Goal: Task Accomplishment & Management: Manage account settings

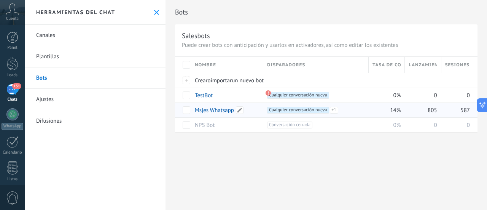
click at [207, 109] on link "Msjes Whatsapp" at bounding box center [214, 110] width 39 height 7
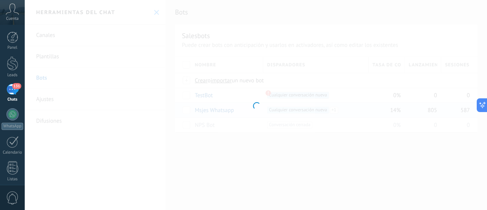
type input "**********"
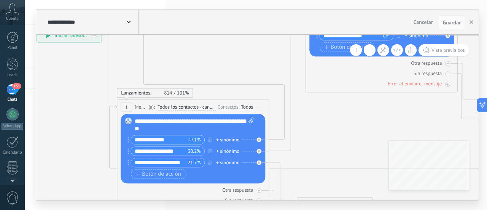
drag, startPoint x: 173, startPoint y: 80, endPoint x: 266, endPoint y: 117, distance: 99.9
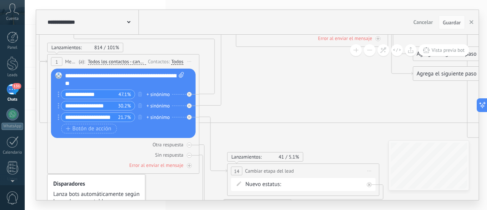
drag, startPoint x: 207, startPoint y: 67, endPoint x: 138, endPoint y: 20, distance: 83.6
click at [138, 20] on div "**********" at bounding box center [257, 105] width 443 height 190
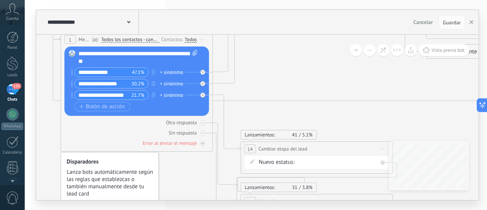
drag, startPoint x: 283, startPoint y: 103, endPoint x: 296, endPoint y: 82, distance: 24.6
click at [100, 110] on button "Botón de acción" at bounding box center [103, 107] width 56 height 10
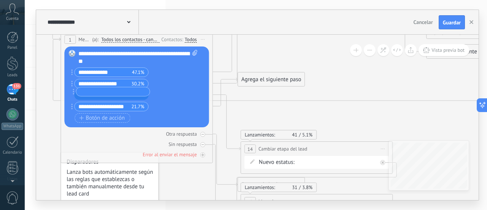
drag, startPoint x: 71, startPoint y: 107, endPoint x: 72, endPoint y: 92, distance: 14.9
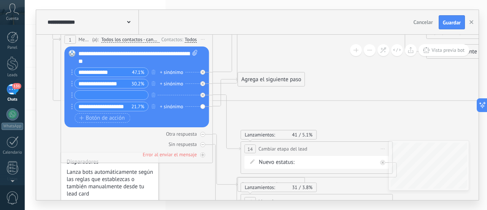
click at [81, 96] on input "text" at bounding box center [111, 95] width 73 height 9
type input "**********"
click at [206, 95] on div at bounding box center [204, 92] width 9 height 9
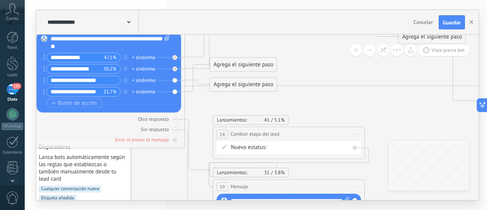
drag, startPoint x: 394, startPoint y: 126, endPoint x: 370, endPoint y: 115, distance: 26.9
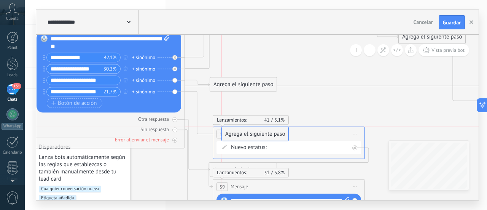
drag, startPoint x: 237, startPoint y: 65, endPoint x: 249, endPoint y: 134, distance: 69.3
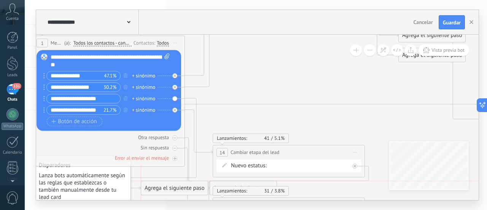
drag, startPoint x: 247, startPoint y: 102, endPoint x: 178, endPoint y: 187, distance: 109.9
click at [178, 187] on div "Agrega el siguiente paso" at bounding box center [174, 188] width 67 height 13
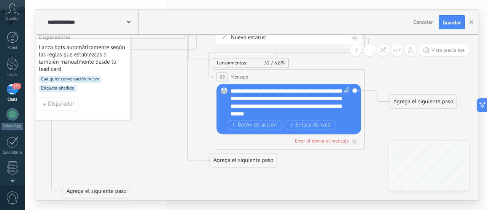
drag, startPoint x: 171, startPoint y: 60, endPoint x: 93, endPoint y: 191, distance: 152.4
click at [93, 191] on div "Agrega el siguiente paso" at bounding box center [96, 191] width 67 height 13
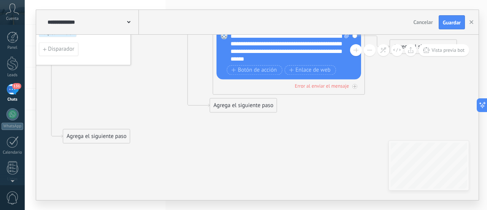
click at [111, 136] on div "Agrega el siguiente paso" at bounding box center [96, 136] width 67 height 13
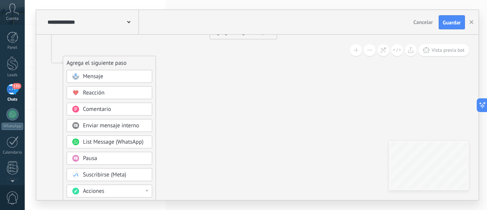
click at [96, 75] on span "Mensaje" at bounding box center [93, 76] width 20 height 7
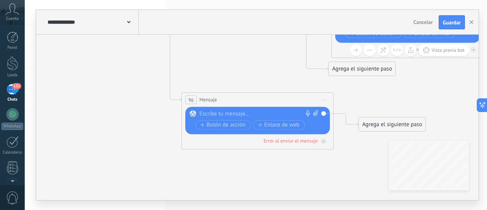
click at [324, 99] on icon at bounding box center [324, 99] width 4 height 1
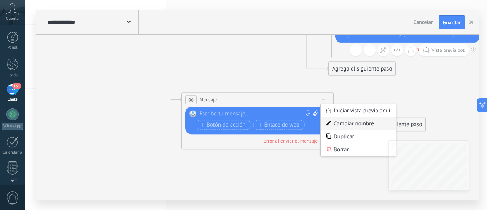
click at [338, 123] on div "Cambiar nombre" at bounding box center [358, 123] width 75 height 13
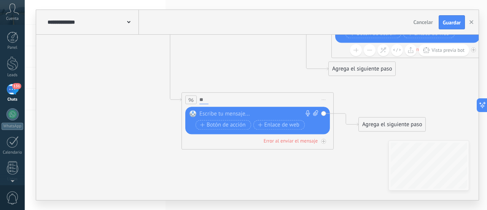
type input "*"
click at [275, 102] on div "96 Mensaje (a): Todos los contactos - canales seleccionados Todos los contactos…" at bounding box center [257, 100] width 151 height 14
click at [324, 99] on icon at bounding box center [324, 99] width 4 height 1
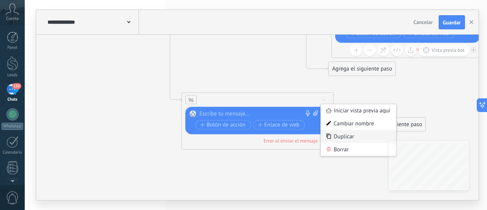
click at [343, 140] on div "Duplicar" at bounding box center [358, 136] width 75 height 13
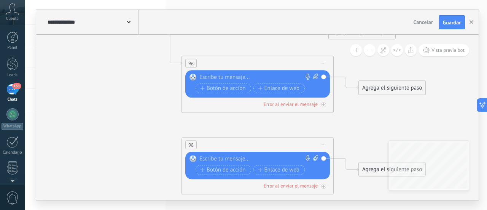
click at [326, 144] on span "Iniciar vista previa aquí Cambiar nombre Duplicar Borrar" at bounding box center [324, 144] width 12 height 11
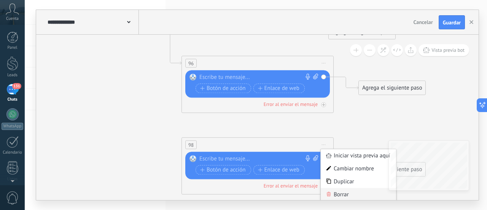
click at [340, 192] on div "Borrar" at bounding box center [358, 194] width 75 height 13
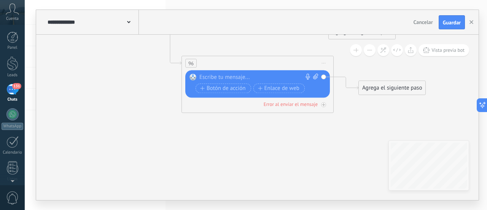
click at [324, 63] on icon at bounding box center [324, 63] width 4 height 1
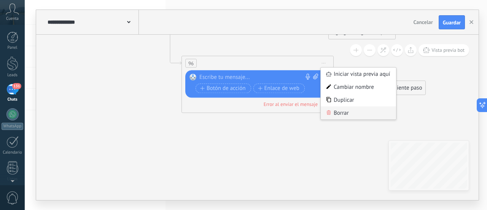
click at [343, 115] on div "Borrar" at bounding box center [358, 113] width 75 height 13
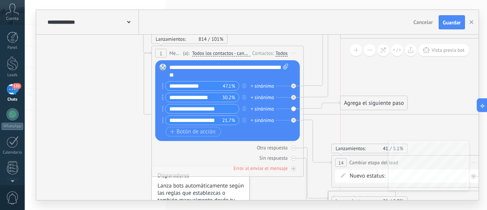
drag, startPoint x: 361, startPoint y: 96, endPoint x: 373, endPoint y: 103, distance: 14.2
click at [373, 103] on div "Agrega el siguiente paso" at bounding box center [374, 103] width 67 height 13
click at [374, 100] on div "Agrega el siguiente paso" at bounding box center [374, 100] width 67 height 13
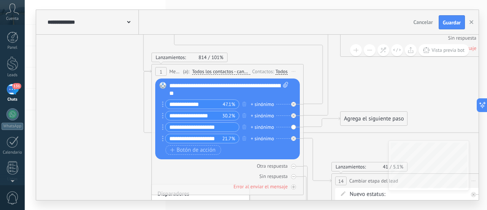
click at [293, 73] on span "Iniciar vista previa aquí Cambiar nombre Duplicar Borrar" at bounding box center [294, 71] width 12 height 11
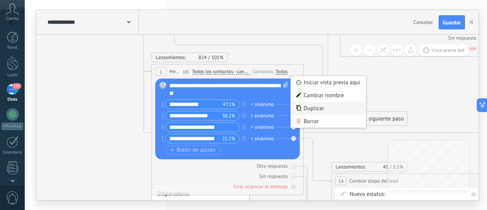
click at [325, 112] on div "Duplicar" at bounding box center [328, 108] width 75 height 13
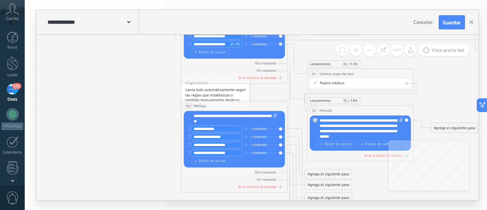
click at [235, 117] on div "**********" at bounding box center [236, 118] width 84 height 11
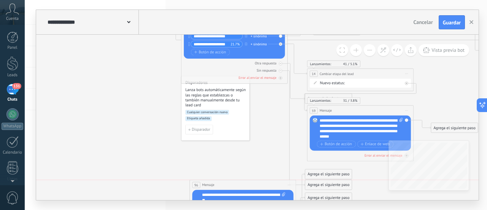
drag, startPoint x: 220, startPoint y: 105, endPoint x: 228, endPoint y: 179, distance: 73.5
click at [228, 183] on div "96 Mensaje ******* (a): Todos los contactos - canales seleccionados Todos los c…" at bounding box center [243, 185] width 106 height 10
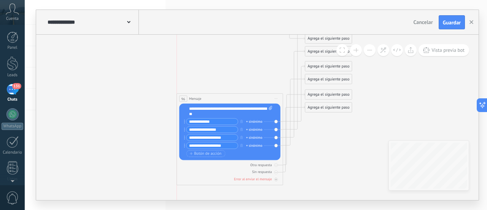
drag, startPoint x: 219, startPoint y: 38, endPoint x: 207, endPoint y: 98, distance: 61.4
click at [207, 98] on div "96 Mensaje ******* (a): Todos los contactos - canales seleccionados Todos los c…" at bounding box center [230, 99] width 106 height 10
drag, startPoint x: 325, startPoint y: 109, endPoint x: 356, endPoint y: 176, distance: 73.7
click at [356, 176] on div "Agrega el siguiente paso" at bounding box center [359, 174] width 47 height 9
drag, startPoint x: 321, startPoint y: 96, endPoint x: 349, endPoint y: 162, distance: 71.6
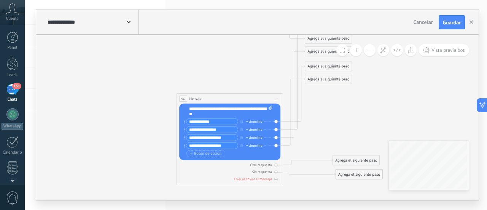
click at [349, 162] on div "Agrega el siguiente paso" at bounding box center [356, 160] width 47 height 9
drag, startPoint x: 323, startPoint y: 80, endPoint x: 343, endPoint y: 145, distance: 68.3
click at [343, 145] on div "Agrega el siguiente paso" at bounding box center [347, 141] width 47 height 9
drag, startPoint x: 328, startPoint y: 65, endPoint x: 347, endPoint y: 131, distance: 68.8
click at [347, 131] on div "Agrega el siguiente paso" at bounding box center [347, 132] width 47 height 9
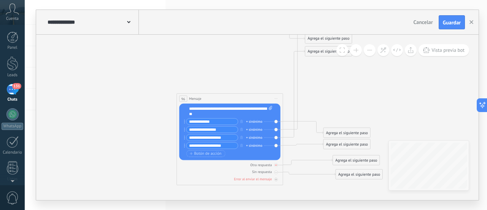
click at [0, 0] on icon at bounding box center [0, 0] width 0 height 0
click at [277, 172] on div at bounding box center [275, 172] width 3 height 3
drag, startPoint x: 315, startPoint y: 54, endPoint x: 376, endPoint y: 139, distance: 104.6
click at [376, 139] on div "Agrega el siguiente paso" at bounding box center [390, 138] width 47 height 9
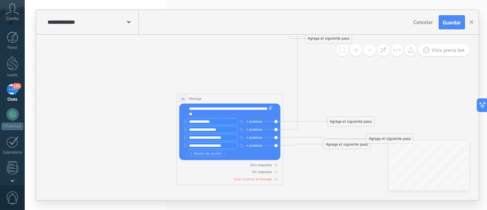
drag, startPoint x: 338, startPoint y: 129, endPoint x: 341, endPoint y: 116, distance: 13.0
click at [341, 117] on div "Agrega el siguiente paso" at bounding box center [350, 121] width 47 height 9
drag, startPoint x: 372, startPoint y: 134, endPoint x: 346, endPoint y: 129, distance: 26.0
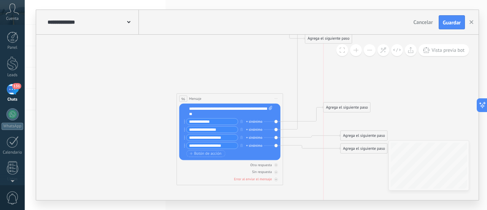
drag, startPoint x: 346, startPoint y: 121, endPoint x: 341, endPoint y: 108, distance: 14.0
click at [341, 108] on div "Agrega el siguiente paso" at bounding box center [347, 107] width 47 height 9
drag, startPoint x: 316, startPoint y: 41, endPoint x: 332, endPoint y: 64, distance: 27.7
click at [332, 64] on div "Agrega el siguiente paso" at bounding box center [344, 61] width 47 height 9
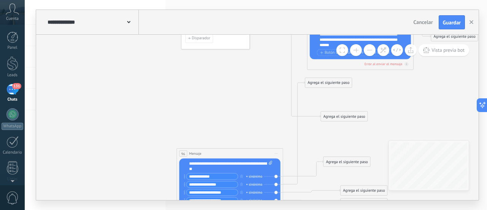
drag, startPoint x: 333, startPoint y: 87, endPoint x: 333, endPoint y: 83, distance: 3.8
click at [333, 85] on div "Agrega el siguiente paso Mensaje Mensaje Mensaje Reacción Comentario Enviar men…" at bounding box center [328, 83] width 47 height 10
drag, startPoint x: 333, startPoint y: 82, endPoint x: 352, endPoint y: 191, distance: 110.5
click at [352, 191] on div "Agrega el siguiente paso" at bounding box center [347, 190] width 47 height 9
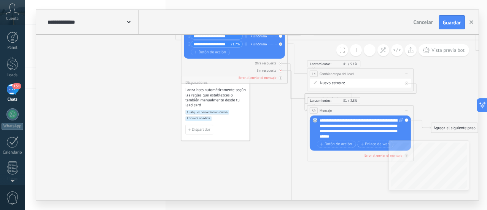
click at [0, 0] on icon at bounding box center [0, 0] width 0 height 0
click at [281, 64] on div at bounding box center [280, 63] width 3 height 3
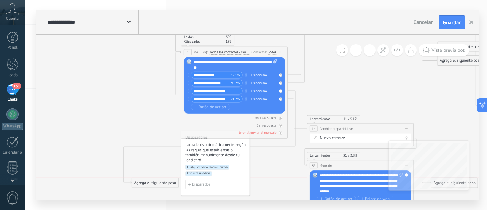
drag, startPoint x: 317, startPoint y: 88, endPoint x: 130, endPoint y: 188, distance: 212.5
click at [132, 187] on div "Agrega el siguiente paso" at bounding box center [155, 182] width 47 height 9
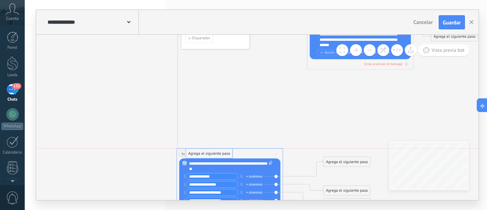
drag, startPoint x: 159, startPoint y: 44, endPoint x: 220, endPoint y: 157, distance: 128.4
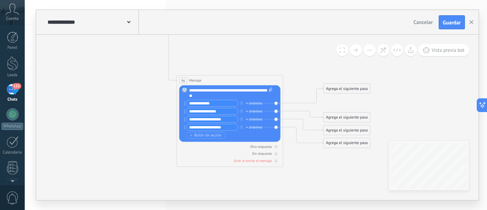
drag, startPoint x: 215, startPoint y: 104, endPoint x: 171, endPoint y: 100, distance: 45.1
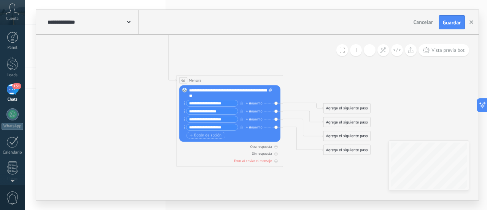
type input "**********"
click at [276, 78] on span "Iniciar vista previa aquí Cambiar nombre Duplicar Borrar" at bounding box center [276, 81] width 8 height 8
click at [349, 105] on div "Agrega el siguiente paso" at bounding box center [347, 108] width 47 height 9
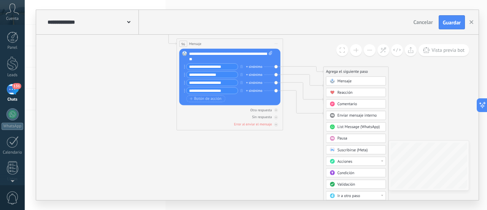
click at [365, 102] on div "Comentario" at bounding box center [360, 104] width 45 height 5
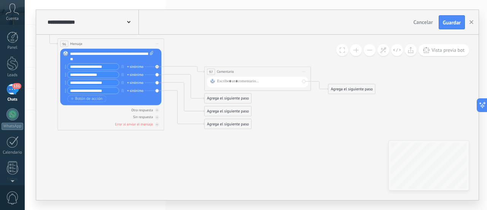
click at [306, 70] on span "Iniciar vista previa aquí Cambiar nombre Duplicar Borrar" at bounding box center [304, 72] width 8 height 8
click at [322, 105] on div "Borrar" at bounding box center [328, 106] width 53 height 9
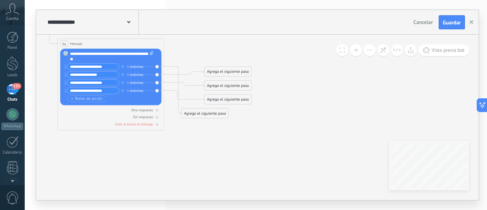
click at [201, 113] on div "Agrega el siguiente paso" at bounding box center [205, 113] width 47 height 9
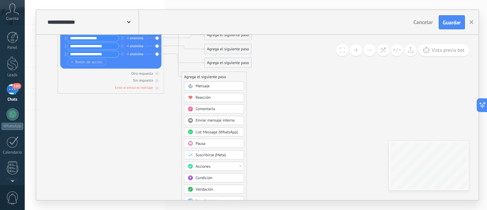
click at [216, 130] on span "List Message (WhatsApp)" at bounding box center [217, 131] width 42 height 5
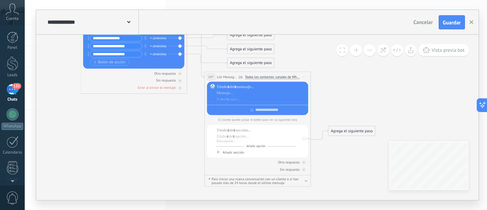
click at [304, 77] on span "Iniciar vista previa aquí Cambiar nombre Duplicar Borrar" at bounding box center [304, 77] width 8 height 8
click at [317, 109] on div "Borrar" at bounding box center [328, 111] width 53 height 9
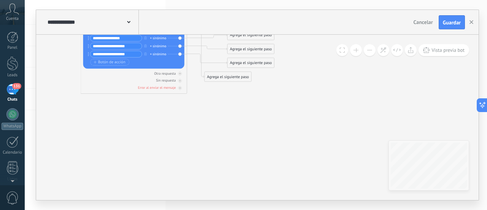
click at [234, 74] on div "Agrega el siguiente paso" at bounding box center [228, 76] width 47 height 9
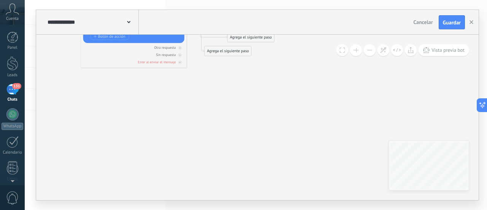
click at [210, 48] on div "Agrega el siguiente paso" at bounding box center [228, 51] width 47 height 9
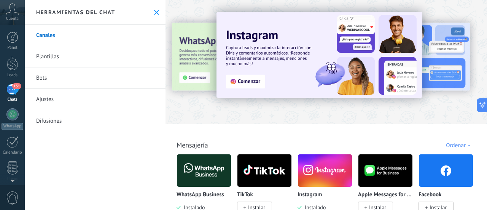
click at [49, 77] on link "Bots" at bounding box center [95, 77] width 141 height 21
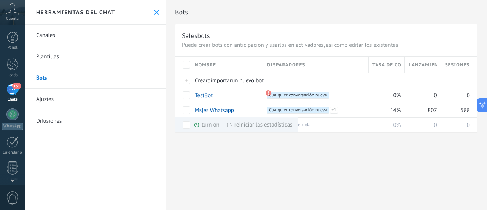
click at [276, 171] on div "Bots Salesbots Puede crear bots con anticipación y usarlos en activadores, así …" at bounding box center [327, 105] width 322 height 210
click at [186, 81] on div at bounding box center [187, 80] width 8 height 7
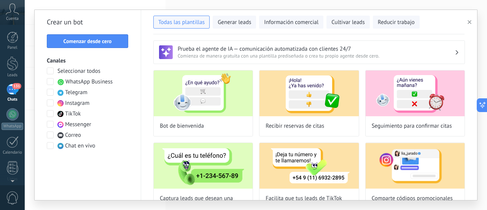
click at [49, 82] on span at bounding box center [50, 81] width 7 height 7
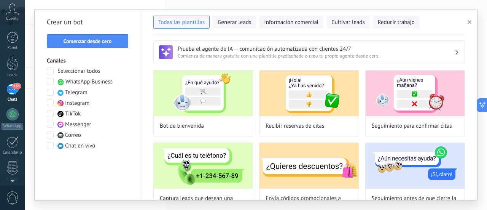
click at [51, 104] on span at bounding box center [50, 102] width 7 height 7
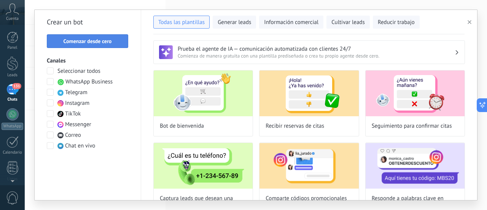
click at [80, 41] on span "Comenzar desde cero" at bounding box center [88, 40] width 48 height 5
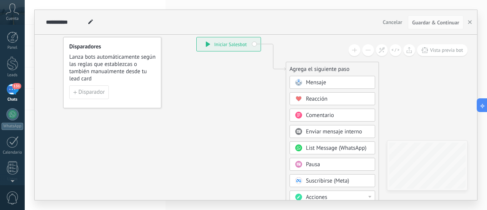
click at [306, 82] on span "Mensaje" at bounding box center [316, 82] width 20 height 7
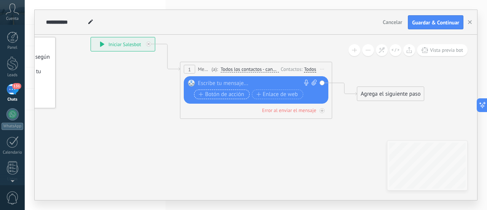
click at [198, 93] on button "Botón de acción" at bounding box center [222, 94] width 56 height 10
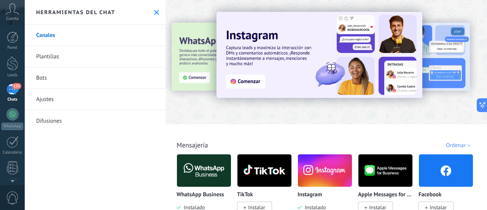
click at [59, 80] on link "Bots" at bounding box center [95, 77] width 141 height 21
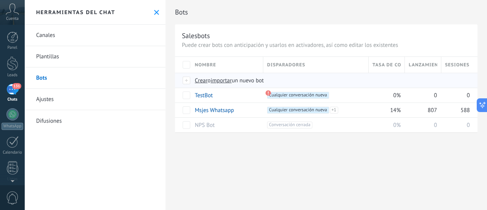
click at [221, 81] on span "importar" at bounding box center [221, 80] width 21 height 7
click at [0, 0] on input "importar un nuevo bot" at bounding box center [0, 0] width 0 height 0
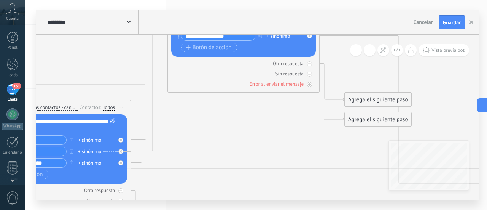
click at [123, 105] on span "Iniciar vista previa aquí Cambiar nombre Duplicar Borrar" at bounding box center [121, 107] width 12 height 11
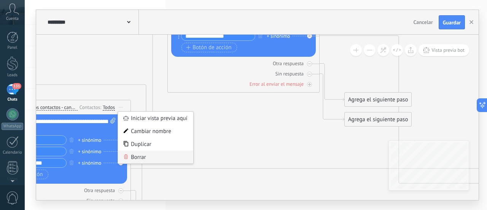
click at [140, 156] on div "Borrar" at bounding box center [155, 156] width 75 height 13
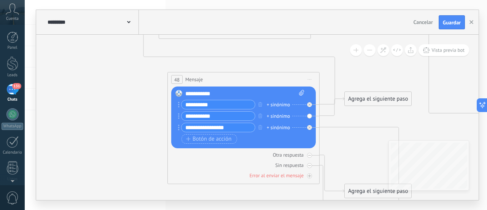
click at [312, 78] on span "Iniciar vista previa aquí Cambiar nombre Duplicar [GEOGRAPHIC_DATA]" at bounding box center [310, 79] width 12 height 11
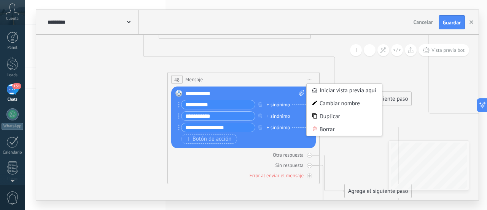
click at [330, 126] on div "Borrar" at bounding box center [344, 129] width 75 height 13
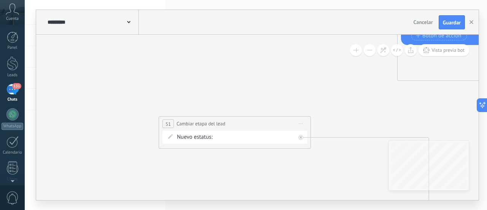
click at [302, 123] on icon at bounding box center [301, 123] width 4 height 1
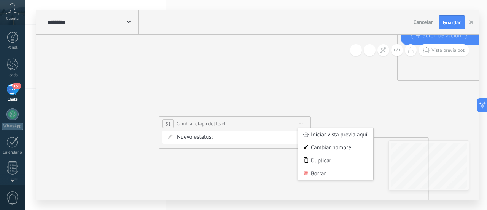
click at [315, 172] on div "Borrar" at bounding box center [335, 173] width 75 height 13
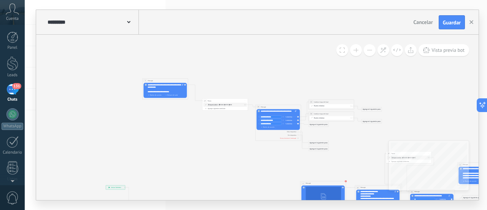
drag, startPoint x: 427, startPoint y: 118, endPoint x: 367, endPoint y: 165, distance: 77.0
click at [367, 165] on icon at bounding box center [359, 200] width 620 height 359
click at [383, 53] on icon at bounding box center [383, 50] width 6 height 6
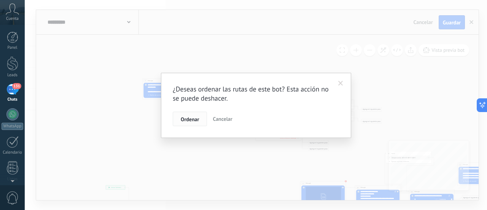
click at [188, 118] on span "Ordenar" at bounding box center [190, 118] width 18 height 5
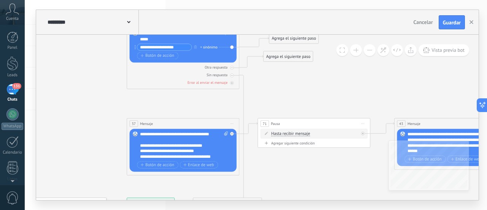
click at [229, 124] on span "Iniciar vista previa aquí Cambiar nombre Duplicar [GEOGRAPHIC_DATA]" at bounding box center [232, 124] width 9 height 8
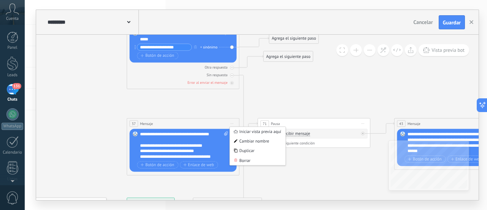
click at [257, 161] on div "Borrar" at bounding box center [258, 161] width 56 height 10
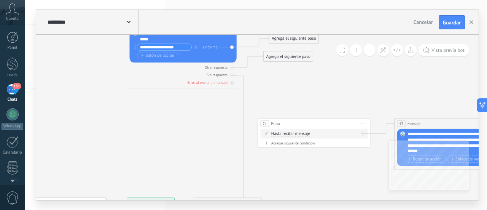
click at [364, 124] on span "Iniciar vista previa aquí Cambiar nombre Duplicar [GEOGRAPHIC_DATA]" at bounding box center [363, 124] width 9 height 8
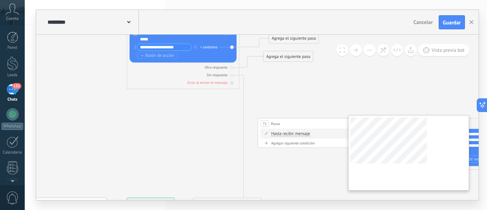
drag, startPoint x: 371, startPoint y: 162, endPoint x: 416, endPoint y: 136, distance: 52.2
click at [373, 162] on div "Borrar" at bounding box center [389, 161] width 56 height 10
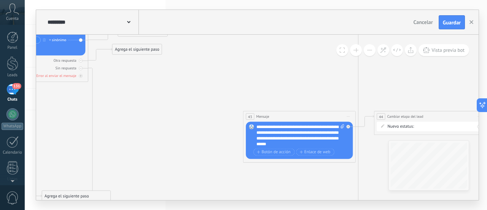
drag, startPoint x: 407, startPoint y: 87, endPoint x: 228, endPoint y: 81, distance: 178.2
click at [228, 81] on icon at bounding box center [267, 150] width 864 height 1305
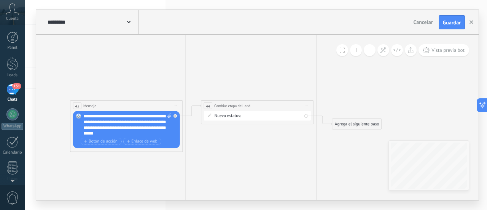
click at [178, 105] on span "Iniciar vista previa aquí Cambiar nombre Duplicar Borrar" at bounding box center [175, 106] width 9 height 8
click at [209, 141] on div "Borrar" at bounding box center [201, 143] width 56 height 10
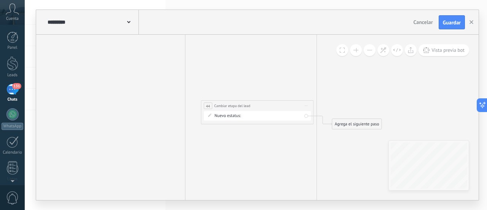
click at [307, 105] on icon at bounding box center [306, 105] width 3 height 0
click at [317, 143] on div "Borrar" at bounding box center [332, 143] width 56 height 10
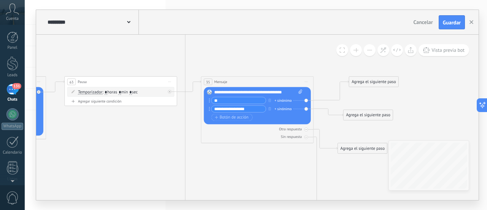
click at [308, 83] on span "Iniciar vista previa aquí Cambiar nombre Duplicar Borrar" at bounding box center [306, 82] width 9 height 8
click at [324, 116] on div "Borrar" at bounding box center [332, 119] width 56 height 10
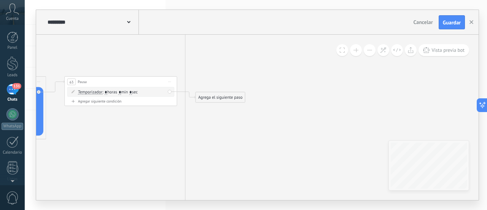
drag, startPoint x: 172, startPoint y: 81, endPoint x: 180, endPoint y: 84, distance: 8.9
click at [172, 81] on span "Iniciar vista previa aquí Cambiar nombre Duplicar Borrar" at bounding box center [169, 82] width 9 height 8
drag, startPoint x: 191, startPoint y: 117, endPoint x: 180, endPoint y: 119, distance: 11.2
click at [191, 118] on div "Borrar" at bounding box center [195, 119] width 56 height 10
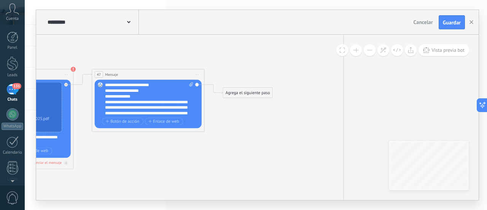
drag, startPoint x: 104, startPoint y: 141, endPoint x: 298, endPoint y: 140, distance: 194.5
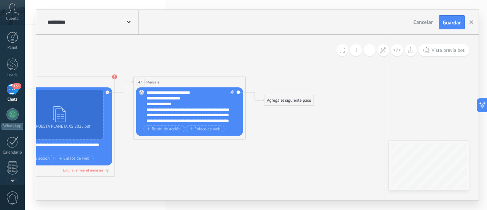
click at [239, 81] on span "Iniciar vista previa aquí Cambiar nombre Duplicar Borrar" at bounding box center [238, 82] width 9 height 8
drag, startPoint x: 257, startPoint y: 118, endPoint x: 231, endPoint y: 115, distance: 25.4
click at [257, 118] on div "Borrar" at bounding box center [264, 119] width 56 height 10
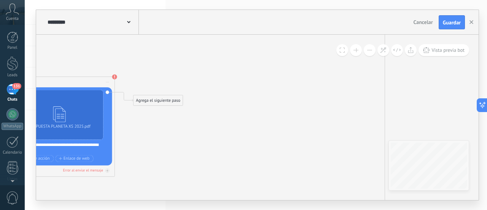
click at [107, 80] on span "Iniciar vista previa aquí Cambiar nombre Duplicar Borrar" at bounding box center [107, 82] width 9 height 8
click at [133, 119] on div "Borrar" at bounding box center [133, 119] width 56 height 10
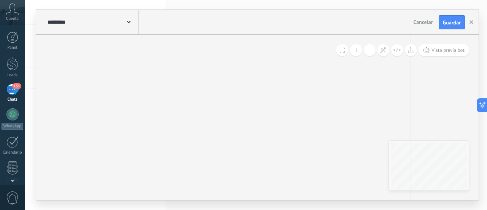
drag, startPoint x: 148, startPoint y: 144, endPoint x: 366, endPoint y: 133, distance: 218.0
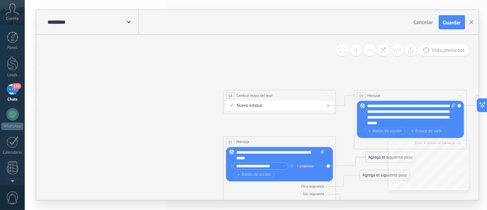
click at [329, 94] on span "Iniciar vista previa aquí Cambiar nombre Duplicar Borrar" at bounding box center [328, 95] width 9 height 8
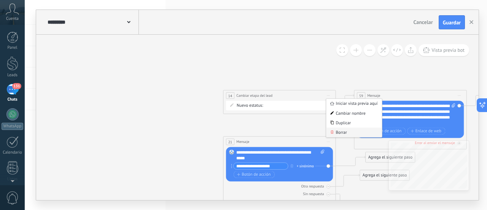
click at [343, 130] on div "Borrar" at bounding box center [354, 133] width 56 height 10
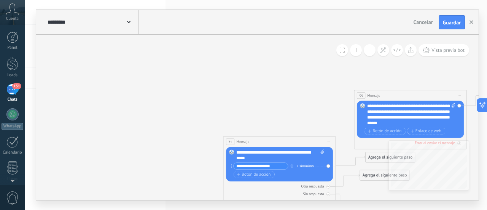
click at [330, 142] on span "Iniciar vista previa aquí Cambiar nombre Duplicar Borrar" at bounding box center [328, 142] width 9 height 8
drag, startPoint x: 339, startPoint y: 179, endPoint x: 306, endPoint y: 143, distance: 48.8
click at [337, 177] on div "Borrar" at bounding box center [354, 179] width 56 height 10
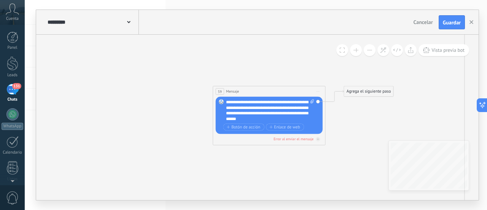
drag, startPoint x: 285, startPoint y: 99, endPoint x: 144, endPoint y: 96, distance: 141.6
click at [319, 90] on span "Iniciar vista previa aquí Cambiar nombre Duplicar Borrar" at bounding box center [318, 92] width 9 height 8
click at [351, 129] on div "Borrar" at bounding box center [344, 128] width 56 height 10
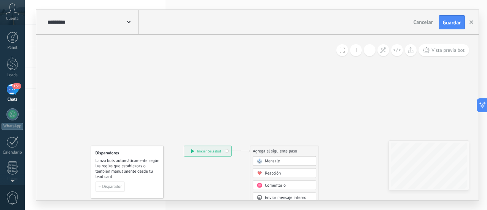
drag, startPoint x: 103, startPoint y: 155, endPoint x: 204, endPoint y: 171, distance: 102.5
click at [204, 171] on icon at bounding box center [475, 106] width 864 height 1305
drag, startPoint x: 202, startPoint y: 152, endPoint x: 51, endPoint y: 30, distance: 193.8
click at [51, 30] on div "**********" at bounding box center [257, 105] width 443 height 190
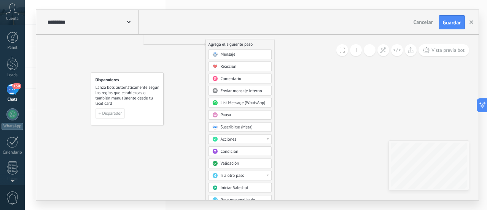
drag, startPoint x: 263, startPoint y: 80, endPoint x: 217, endPoint y: 44, distance: 58.3
click at [217, 44] on div "Agrega el siguiente paso" at bounding box center [240, 44] width 69 height 9
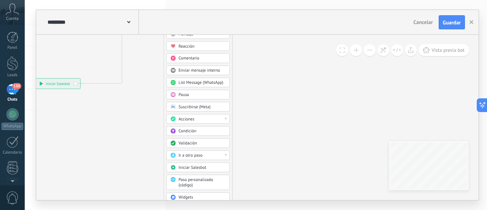
drag, startPoint x: 228, startPoint y: 169, endPoint x: 198, endPoint y: 35, distance: 136.7
click at [188, 23] on div "**********" at bounding box center [257, 105] width 443 height 190
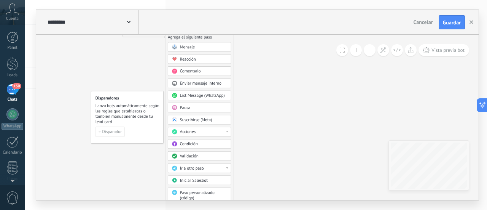
drag, startPoint x: 182, startPoint y: 98, endPoint x: 182, endPoint y: 0, distance: 98.2
click at [182, 0] on div "**********" at bounding box center [256, 105] width 462 height 210
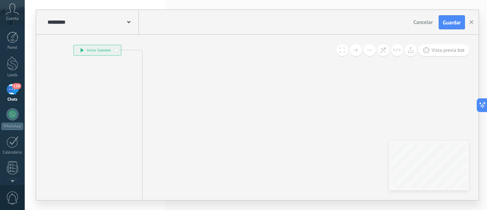
drag, startPoint x: 71, startPoint y: 137, endPoint x: 103, endPoint y: 27, distance: 115.0
click at [103, 27] on div "**********" at bounding box center [257, 105] width 443 height 190
click at [99, 20] on div "**********" at bounding box center [257, 105] width 443 height 190
drag, startPoint x: 91, startPoint y: 154, endPoint x: 117, endPoint y: 38, distance: 119.2
click at [99, 18] on div "**********" at bounding box center [257, 105] width 443 height 190
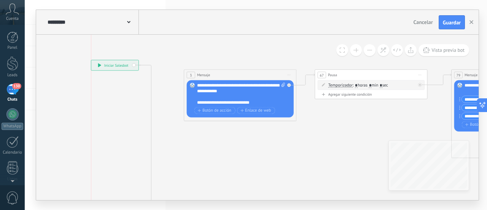
drag, startPoint x: 96, startPoint y: 162, endPoint x: 110, endPoint y: 66, distance: 96.9
click at [110, 66] on div "**********" at bounding box center [114, 65] width 47 height 10
click at [134, 67] on div "**********" at bounding box center [114, 67] width 47 height 10
click at [134, 66] on div "**********" at bounding box center [114, 67] width 47 height 10
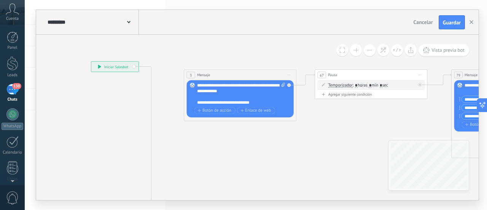
click at [134, 66] on div "**********" at bounding box center [114, 67] width 47 height 10
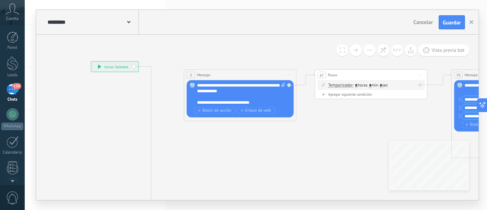
click at [134, 66] on div "**********" at bounding box center [114, 67] width 47 height 10
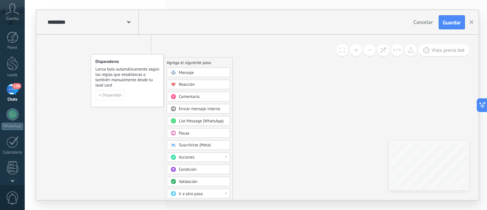
click at [206, 71] on div "Mensaje" at bounding box center [202, 73] width 47 height 6
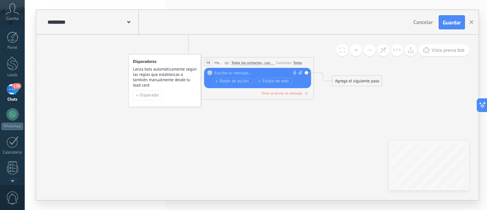
click at [308, 63] on span "Iniciar vista previa aquí Cambiar nombre Duplicar Borrar" at bounding box center [306, 63] width 9 height 8
drag, startPoint x: 319, startPoint y: 97, endPoint x: 306, endPoint y: 99, distance: 13.1
click at [319, 97] on div "Borrar" at bounding box center [333, 100] width 56 height 10
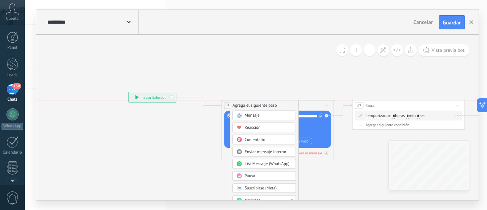
drag, startPoint x: 214, startPoint y: 169, endPoint x: 249, endPoint y: 106, distance: 71.8
click at [249, 106] on div "Agrega el siguiente paso" at bounding box center [264, 105] width 69 height 9
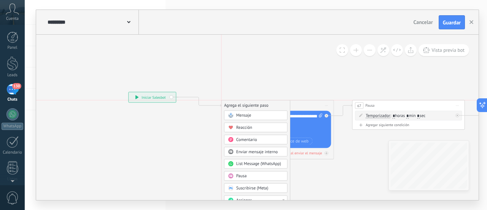
drag, startPoint x: 237, startPoint y: 166, endPoint x: 230, endPoint y: 103, distance: 63.9
click at [230, 103] on div "Agrega el siguiente paso" at bounding box center [256, 105] width 69 height 9
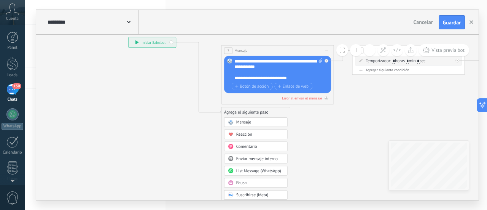
click at [242, 121] on span "Mensaje" at bounding box center [243, 122] width 15 height 5
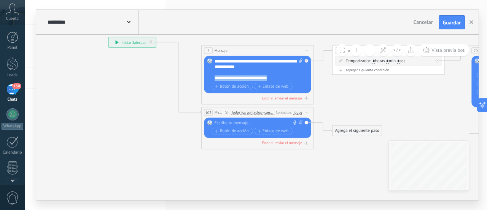
drag, startPoint x: 276, startPoint y: 77, endPoint x: 212, endPoint y: 77, distance: 64.3
click at [212, 77] on div "Reemplazar Quitar Convertir a mensaje de voz Arrastre la imagen aquí para adjun…" at bounding box center [257, 74] width 107 height 37
click at [252, 122] on div at bounding box center [257, 123] width 84 height 6
paste div
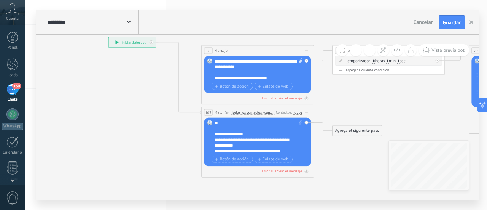
scroll to position [46, 0]
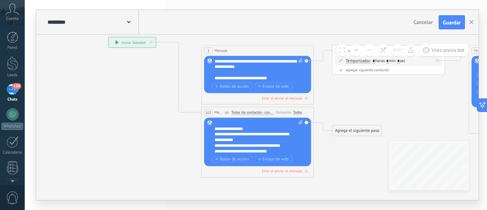
click at [290, 146] on div "**********" at bounding box center [254, 146] width 78 height 6
click at [341, 172] on icon at bounding box center [446, 93] width 957 height 394
click at [305, 49] on span "Iniciar vista previa aquí Cambiar nombre Duplicar Borrar" at bounding box center [306, 51] width 9 height 8
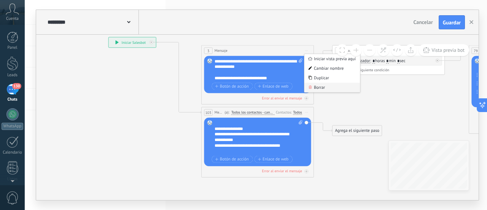
click at [325, 86] on div "Borrar" at bounding box center [333, 88] width 56 height 10
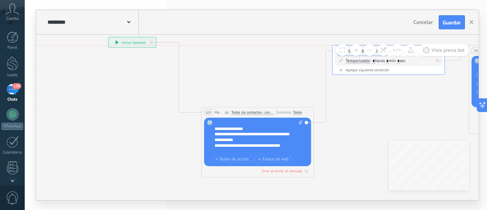
drag, startPoint x: 345, startPoint y: 131, endPoint x: 351, endPoint y: 51, distance: 79.8
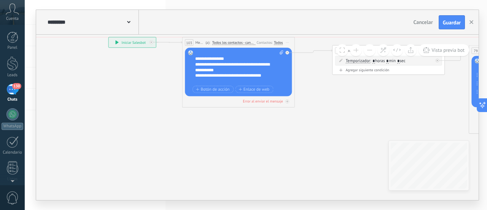
drag, startPoint x: 265, startPoint y: 110, endPoint x: 246, endPoint y: 40, distance: 72.6
click at [246, 40] on div "(a): Todos los contactos - canales seleccionados Todos los contactos - canales …" at bounding box center [229, 42] width 51 height 5
click at [289, 44] on span "Iniciar vista previa aquí Cambiar nombre Duplicar Borrar" at bounding box center [287, 42] width 9 height 8
click at [287, 42] on icon at bounding box center [287, 42] width 3 height 0
click at [300, 81] on div "Borrar" at bounding box center [313, 80] width 56 height 10
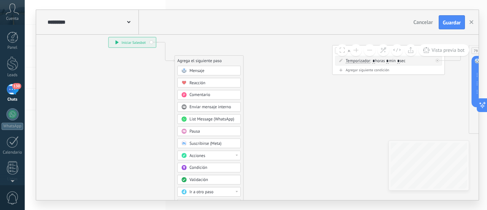
click at [199, 94] on span "Comentario" at bounding box center [200, 94] width 21 height 5
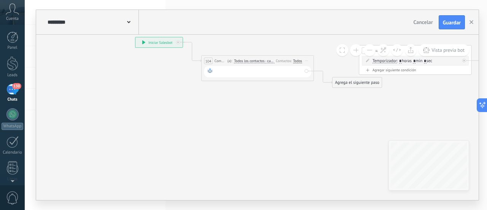
click at [233, 70] on div at bounding box center [259, 71] width 88 height 7
paste div
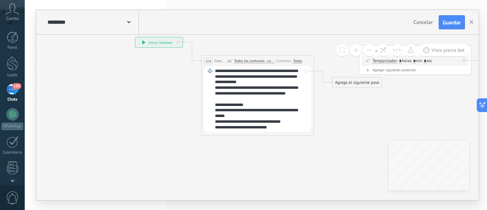
click at [293, 121] on div "**********" at bounding box center [259, 122] width 88 height 6
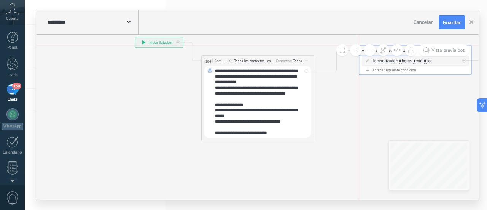
drag, startPoint x: 348, startPoint y: 82, endPoint x: 377, endPoint y: 51, distance: 42.3
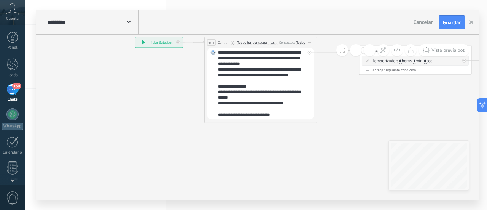
drag, startPoint x: 268, startPoint y: 61, endPoint x: 271, endPoint y: 41, distance: 19.3
click at [271, 41] on span "Todos los contactos - canales seleccionados" at bounding box center [257, 42] width 40 height 5
click at [271, 41] on button "Todos los contactos - canales seleccionados" at bounding box center [269, 43] width 70 height 10
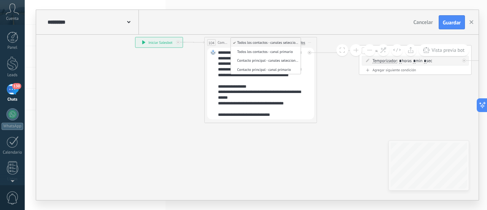
click at [355, 118] on icon at bounding box center [472, 92] width 957 height 393
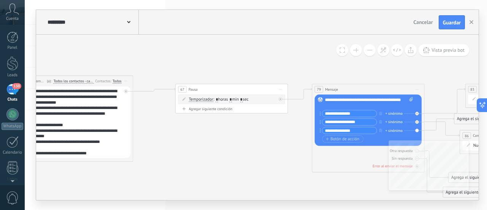
drag, startPoint x: 296, startPoint y: 183, endPoint x: 108, endPoint y: 185, distance: 188.0
click at [108, 185] on icon at bounding box center [288, 131] width 957 height 393
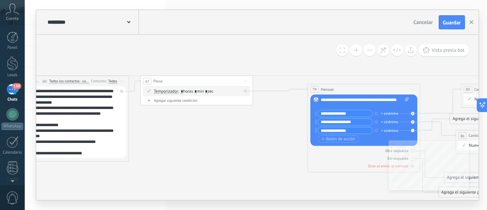
drag, startPoint x: 204, startPoint y: 86, endPoint x: 174, endPoint y: 78, distance: 30.7
click at [174, 78] on div "67 Pausa ***** Iniciar vista previa aquí Cambiar nombre Duplicar Borrar" at bounding box center [196, 81] width 112 height 10
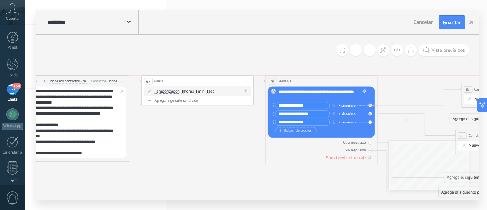
drag, startPoint x: 350, startPoint y: 89, endPoint x: 308, endPoint y: 82, distance: 43.2
click at [308, 82] on div "79 Mensaje ******* (a): Todos los contactos - canales seleccionados Todos los c…" at bounding box center [321, 81] width 112 height 10
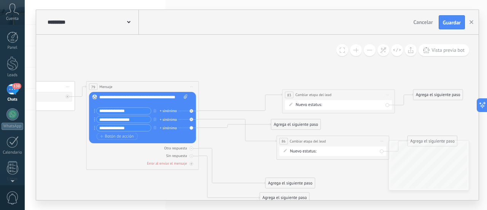
drag, startPoint x: 340, startPoint y: 175, endPoint x: 161, endPoint y: 181, distance: 179.0
click at [161, 181] on icon at bounding box center [105, 141] width 957 height 403
drag, startPoint x: 313, startPoint y: 93, endPoint x: 251, endPoint y: 37, distance: 83.5
click at [251, 37] on span "Cambiar etapa del lead" at bounding box center [251, 38] width 36 height 5
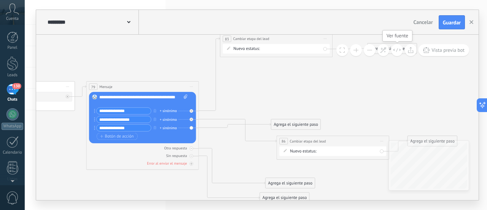
drag, startPoint x: 438, startPoint y: 92, endPoint x: 392, endPoint y: 48, distance: 63.3
click at [392, 47] on div "**********" at bounding box center [257, 117] width 443 height 165
drag, startPoint x: 337, startPoint y: 142, endPoint x: 301, endPoint y: 70, distance: 80.3
click at [301, 70] on div "**********" at bounding box center [296, 68] width 112 height 10
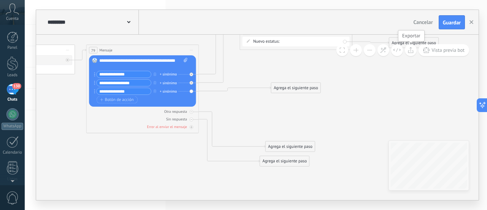
drag, startPoint x: 420, startPoint y: 83, endPoint x: 408, endPoint y: 46, distance: 39.5
click at [408, 46] on div "**********" at bounding box center [257, 117] width 443 height 165
click at [193, 120] on div at bounding box center [192, 120] width 4 height 4
click at [0, 0] on icon at bounding box center [0, 0] width 0 height 0
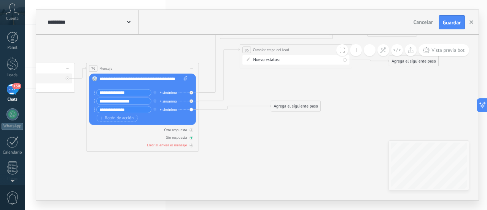
click at [192, 137] on icon at bounding box center [191, 137] width 3 height 3
drag, startPoint x: 250, startPoint y: 85, endPoint x: 306, endPoint y: 178, distance: 108.8
click at [306, 178] on div "Agrega el siguiente paso" at bounding box center [295, 179] width 49 height 9
drag, startPoint x: 276, startPoint y: 177, endPoint x: 272, endPoint y: 139, distance: 37.9
click at [272, 139] on div "Agrega el siguiente paso" at bounding box center [288, 137] width 49 height 9
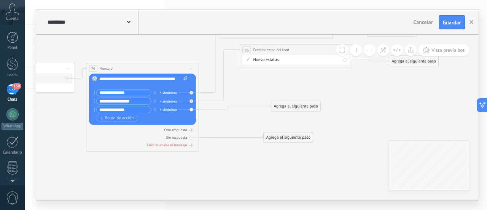
click at [290, 137] on div "Agrega el siguiente paso" at bounding box center [288, 137] width 49 height 9
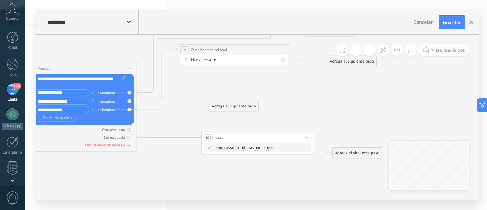
click at [257, 147] on span ": * horas * min * sec" at bounding box center [256, 147] width 35 height 5
type input "**"
drag, startPoint x: 297, startPoint y: 109, endPoint x: 314, endPoint y: 121, distance: 20.0
click at [298, 109] on icon at bounding box center [34, 86] width 939 height 425
click at [358, 153] on div "Agrega el siguiente paso" at bounding box center [357, 152] width 49 height 9
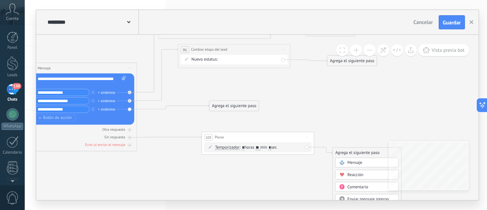
click at [359, 185] on span "Comentario" at bounding box center [358, 186] width 21 height 5
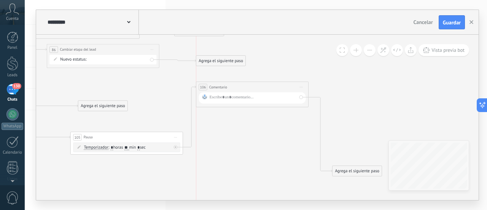
drag, startPoint x: 251, startPoint y: 151, endPoint x: 248, endPoint y: 86, distance: 65.6
click at [248, 86] on div "**********" at bounding box center [252, 87] width 112 height 10
click at [228, 99] on div at bounding box center [253, 97] width 88 height 7
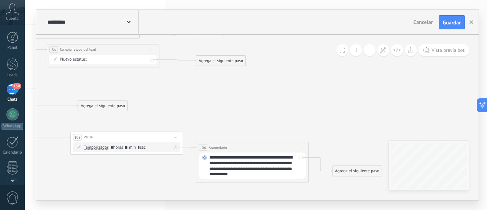
drag, startPoint x: 222, startPoint y: 83, endPoint x: 222, endPoint y: 144, distance: 60.5
click at [222, 144] on div "**********" at bounding box center [252, 147] width 112 height 10
click at [350, 173] on div "Agrega el siguiente paso" at bounding box center [357, 170] width 49 height 9
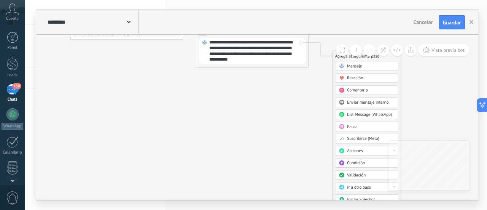
click at [358, 150] on span "Acciones" at bounding box center [355, 150] width 16 height 5
click at [363, 180] on div "Cambiar etapa del lead" at bounding box center [366, 180] width 63 height 10
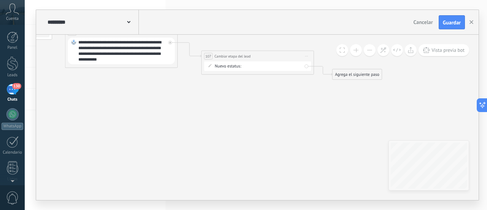
click at [0, 0] on div "Contacto inicial Requiere atención Interesado evento Pendiente INFO RSS Evento …" at bounding box center [0, 0] width 0 height 0
click at [0, 0] on label "Cerrado" at bounding box center [0, 0] width 0 height 0
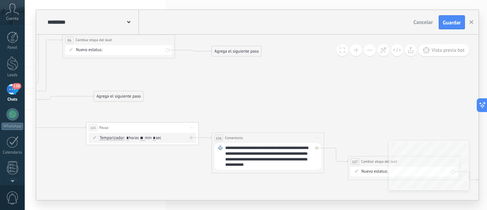
drag, startPoint x: 220, startPoint y: 178, endPoint x: 340, endPoint y: 186, distance: 120.5
click at [347, 191] on icon at bounding box center [50, 94] width 1201 height 461
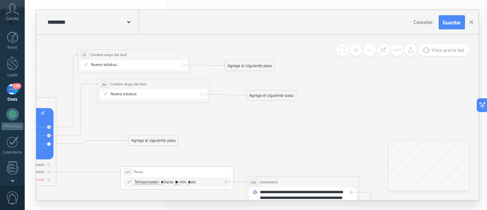
drag, startPoint x: 263, startPoint y: 77, endPoint x: 287, endPoint y: 118, distance: 47.8
click at [287, 118] on icon at bounding box center [85, 139] width 1201 height 461
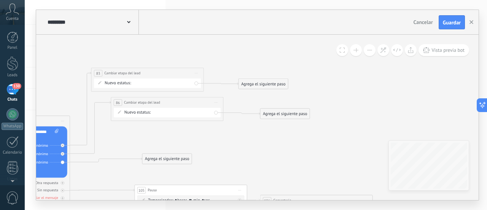
drag, startPoint x: 263, startPoint y: 123, endPoint x: 280, endPoint y: 138, distance: 22.1
click at [280, 138] on icon at bounding box center [99, 157] width 1201 height 461
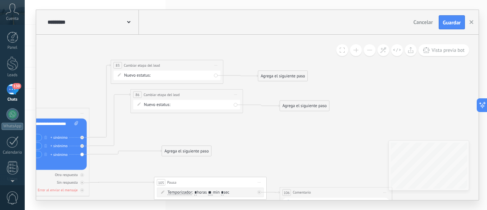
drag, startPoint x: 257, startPoint y: 147, endPoint x: 278, endPoint y: 137, distance: 23.7
click at [276, 139] on icon at bounding box center [118, 149] width 1201 height 461
drag, startPoint x: 193, startPoint y: 64, endPoint x: 277, endPoint y: 59, distance: 83.9
click at [268, 50] on div "**********" at bounding box center [243, 52] width 112 height 10
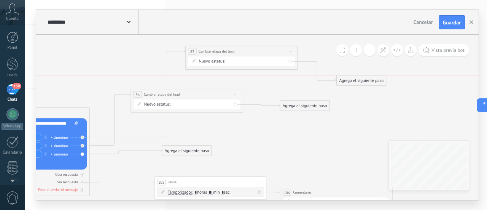
drag, startPoint x: 292, startPoint y: 74, endPoint x: 253, endPoint y: 86, distance: 40.1
click at [370, 78] on div "Agrega el siguiente paso" at bounding box center [361, 80] width 49 height 9
drag, startPoint x: 204, startPoint y: 103, endPoint x: 260, endPoint y: 140, distance: 66.9
drag, startPoint x: 205, startPoint y: 96, endPoint x: 292, endPoint y: 144, distance: 99.6
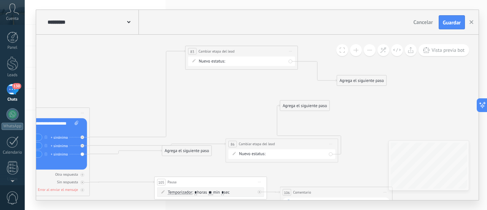
click at [300, 145] on div "**********" at bounding box center [282, 144] width 112 height 10
drag, startPoint x: 193, startPoint y: 153, endPoint x: 170, endPoint y: 162, distance: 24.6
click at [170, 162] on div "Agrega el siguiente paso" at bounding box center [164, 159] width 49 height 9
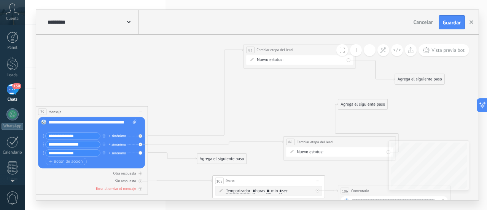
drag, startPoint x: 117, startPoint y: 99, endPoint x: 175, endPoint y: 97, distance: 58.3
click at [175, 97] on icon at bounding box center [176, 141] width 1201 height 475
click at [212, 159] on div "Agrega el siguiente paso" at bounding box center [221, 158] width 49 height 9
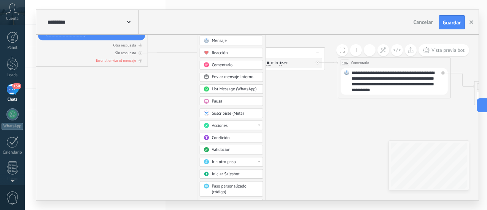
click at [222, 125] on span "Acciones" at bounding box center [220, 125] width 16 height 5
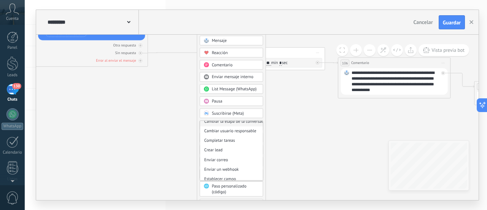
scroll to position [76, 0]
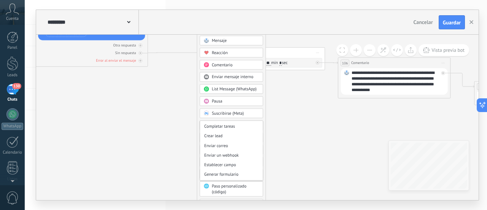
click at [296, 158] on icon at bounding box center [176, 13] width 1201 height 475
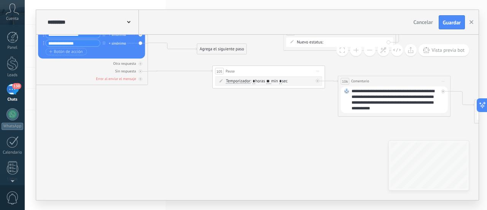
click at [221, 50] on div "Agrega el siguiente paso" at bounding box center [221, 49] width 49 height 9
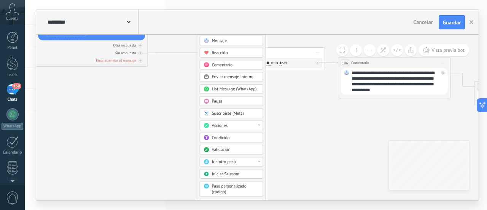
click at [233, 159] on span "Ir a otro paso" at bounding box center [224, 161] width 24 height 5
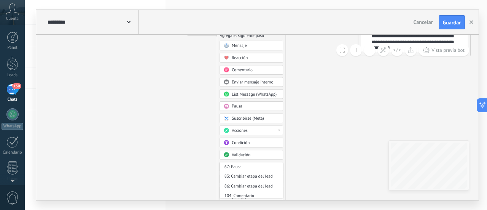
drag, startPoint x: 54, startPoint y: 102, endPoint x: 74, endPoint y: 45, distance: 60.6
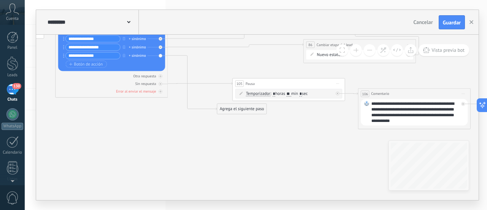
click at [242, 110] on div "Agrega el siguiente paso" at bounding box center [241, 108] width 49 height 9
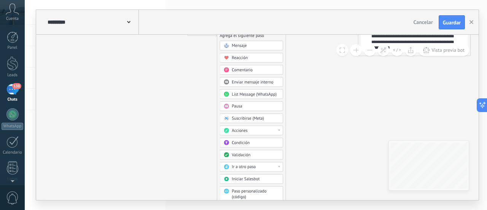
click at [256, 177] on span "Iniciar Salesbot" at bounding box center [246, 178] width 28 height 5
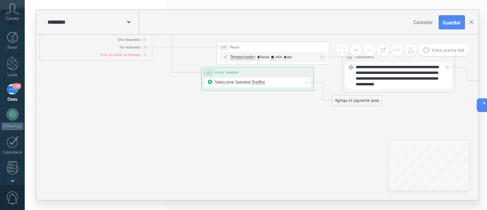
click at [260, 82] on span "TestBot" at bounding box center [258, 82] width 13 height 5
click at [272, 92] on span "Msjes Whatsapp" at bounding box center [280, 92] width 68 height 6
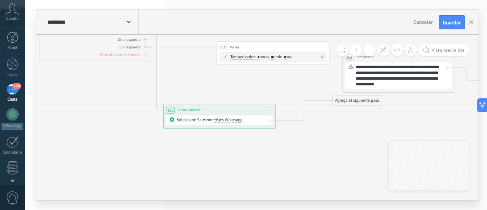
drag, startPoint x: 268, startPoint y: 72, endPoint x: 231, endPoint y: 107, distance: 51.7
click at [231, 107] on div "**********" at bounding box center [220, 110] width 112 height 10
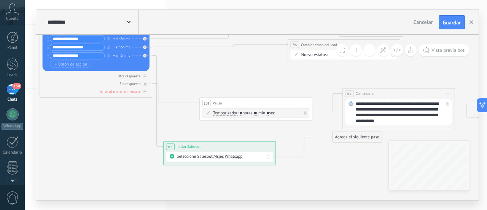
drag, startPoint x: 233, startPoint y: 83, endPoint x: 216, endPoint y: 102, distance: 25.9
click at [216, 102] on span "Pausa" at bounding box center [217, 102] width 9 height 5
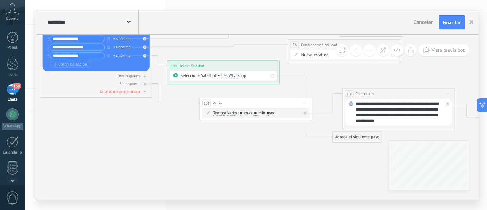
drag, startPoint x: 209, startPoint y: 149, endPoint x: 212, endPoint y: 68, distance: 80.8
click at [212, 68] on div "**********" at bounding box center [223, 66] width 112 height 10
drag, startPoint x: 351, startPoint y: 139, endPoint x: 317, endPoint y: 79, distance: 68.6
click at [317, 79] on div "Agrega el siguiente paso" at bounding box center [322, 77] width 49 height 9
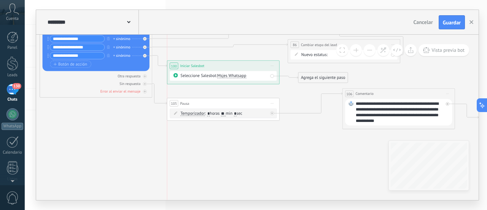
drag, startPoint x: 274, startPoint y: 102, endPoint x: 241, endPoint y: 102, distance: 33.1
click at [241, 102] on div "105 Pausa ***** Iniciar vista previa aquí Cambiar nombre Duplicar Borrar" at bounding box center [223, 103] width 112 height 10
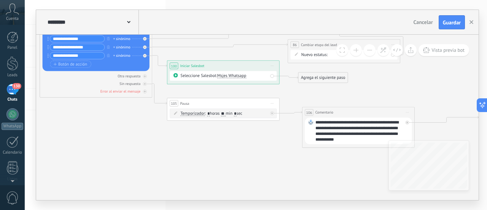
drag, startPoint x: 380, startPoint y: 94, endPoint x: 340, endPoint y: 112, distance: 44.4
click at [340, 112] on div "**********" at bounding box center [359, 112] width 112 height 10
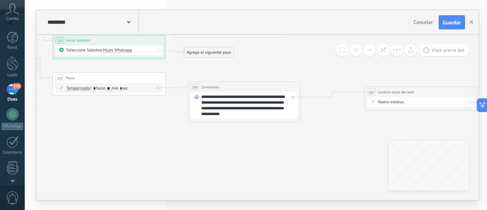
drag, startPoint x: 256, startPoint y: 154, endPoint x: 156, endPoint y: 131, distance: 102.7
click at [156, 131] on icon at bounding box center [67, 22] width 1201 height 482
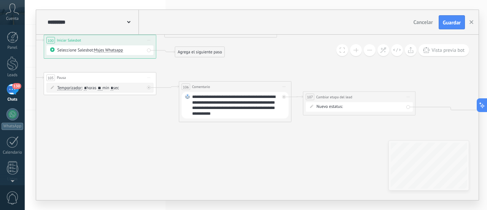
drag, startPoint x: 385, startPoint y: 87, endPoint x: 333, endPoint y: 92, distance: 52.4
click at [333, 92] on div "**********" at bounding box center [359, 97] width 112 height 10
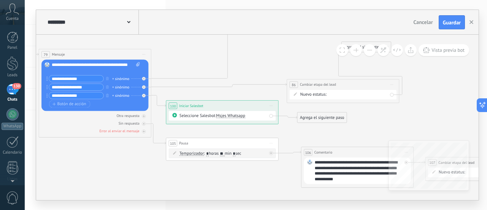
drag, startPoint x: 147, startPoint y: 136, endPoint x: 276, endPoint y: 207, distance: 147.9
click at [276, 207] on div "**********" at bounding box center [256, 105] width 462 height 210
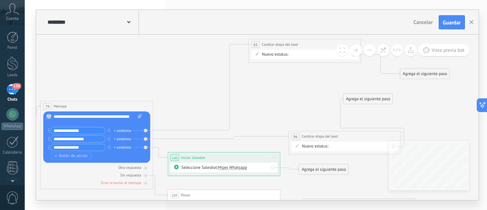
drag, startPoint x: 266, startPoint y: 66, endPoint x: 260, endPoint y: 115, distance: 49.8
click at [260, 115] on icon at bounding box center [182, 139] width 1201 height 482
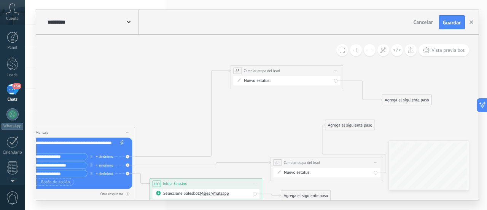
drag, startPoint x: 254, startPoint y: 90, endPoint x: 238, endPoint y: 108, distance: 24.3
click at [235, 111] on icon at bounding box center [163, 165] width 1201 height 482
drag, startPoint x: 253, startPoint y: 67, endPoint x: 213, endPoint y: 134, distance: 78.2
click at [213, 134] on div "**********" at bounding box center [247, 137] width 112 height 10
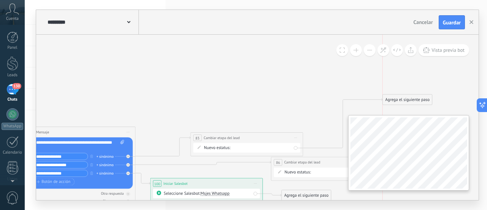
click at [406, 174] on div "**********" at bounding box center [257, 117] width 443 height 165
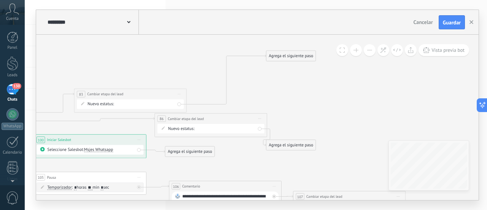
drag, startPoint x: 293, startPoint y: 72, endPoint x: 152, endPoint y: 18, distance: 151.4
click at [152, 18] on div "**********" at bounding box center [257, 105] width 443 height 190
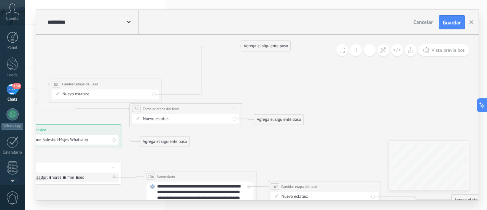
drag, startPoint x: 273, startPoint y: 134, endPoint x: 286, endPoint y: 119, distance: 20.5
click at [286, 119] on div "Agrega el siguiente paso" at bounding box center [278, 119] width 49 height 9
drag, startPoint x: 251, startPoint y: 46, endPoint x: 226, endPoint y: 71, distance: 35.3
click at [226, 71] on div "Agrega el siguiente paso" at bounding box center [241, 71] width 49 height 9
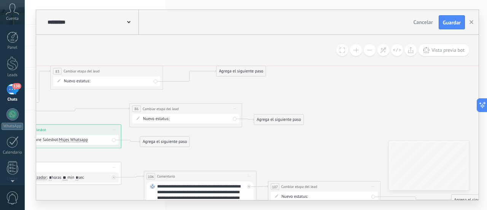
drag, startPoint x: 125, startPoint y: 84, endPoint x: 126, endPoint y: 71, distance: 13.0
click at [126, 71] on div "**********" at bounding box center [107, 71] width 112 height 10
drag, startPoint x: 241, startPoint y: 73, endPoint x: 241, endPoint y: 84, distance: 10.7
click at [241, 84] on div "Agrega el siguiente paso" at bounding box center [240, 84] width 49 height 9
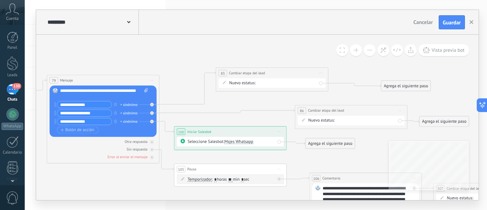
drag, startPoint x: 139, startPoint y: 44, endPoint x: 305, endPoint y: 46, distance: 165.6
click at [305, 46] on icon at bounding box center [188, 140] width 1201 height 427
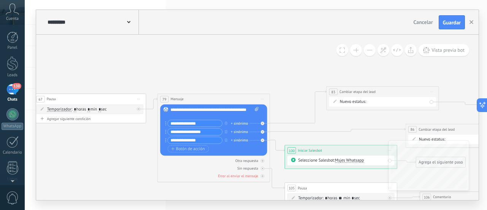
drag, startPoint x: 128, startPoint y: 40, endPoint x: 215, endPoint y: 64, distance: 90.1
click at [239, 58] on icon at bounding box center [299, 159] width 1201 height 427
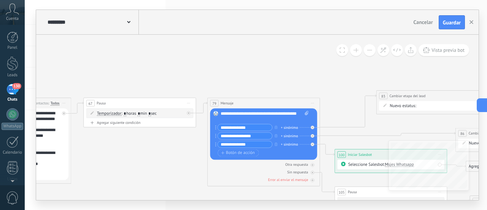
drag, startPoint x: 177, startPoint y: 63, endPoint x: 200, endPoint y: 65, distance: 22.5
click at [244, 66] on icon at bounding box center [348, 162] width 1201 height 427
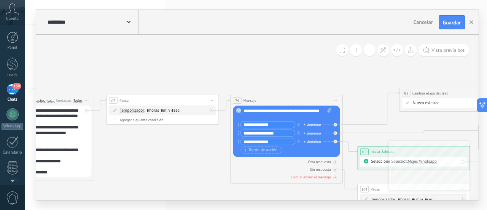
drag, startPoint x: 159, startPoint y: 62, endPoint x: 234, endPoint y: 65, distance: 74.7
click at [234, 65] on icon at bounding box center [371, 160] width 1201 height 427
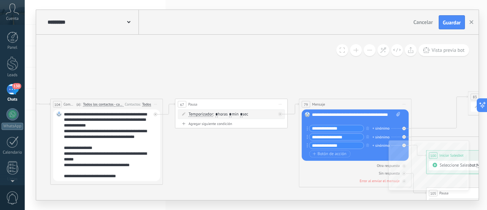
click at [129, 22] on use at bounding box center [128, 22] width 3 height 2
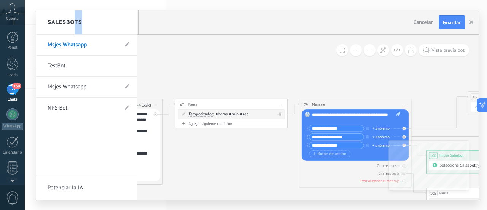
drag, startPoint x: 95, startPoint y: 25, endPoint x: 73, endPoint y: 21, distance: 22.5
click at [73, 21] on div "Salesbots" at bounding box center [86, 22] width 101 height 25
click at [83, 23] on div "Salesbots" at bounding box center [86, 22] width 101 height 25
drag, startPoint x: 86, startPoint y: 21, endPoint x: 40, endPoint y: 24, distance: 46.2
click at [40, 24] on div "Salesbots" at bounding box center [86, 22] width 101 height 25
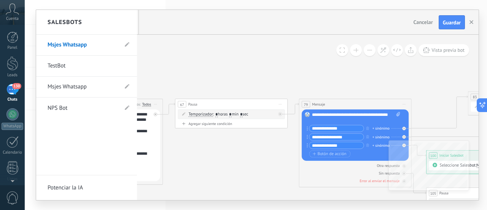
click at [202, 32] on div at bounding box center [257, 105] width 443 height 190
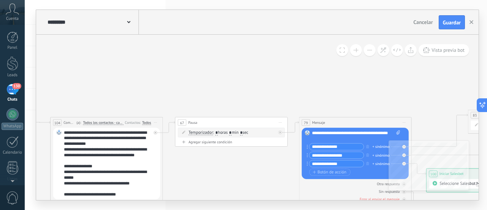
click at [128, 22] on use at bounding box center [128, 22] width 3 height 2
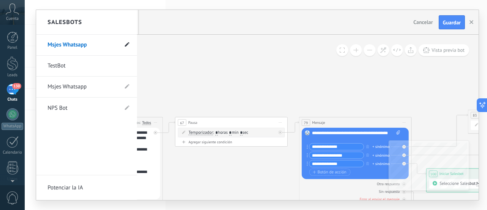
click at [126, 45] on icon at bounding box center [127, 44] width 5 height 5
drag, startPoint x: 96, startPoint y: 43, endPoint x: 26, endPoint y: 55, distance: 71.1
click at [26, 55] on div "**********" at bounding box center [256, 105] width 462 height 210
type input "*****"
click at [128, 44] on icon at bounding box center [127, 44] width 5 height 5
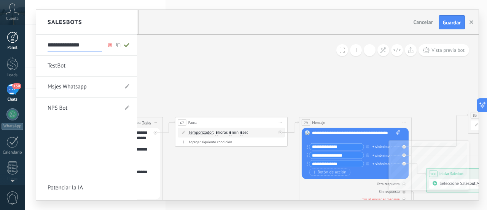
drag, startPoint x: 97, startPoint y: 45, endPoint x: 0, endPoint y: 35, distance: 98.0
click at [0, 35] on body ".abccls-1,.abccls-2{fill-rule:evenodd}.abccls-2{fill:#fff} .abfcls-1{fill:none}…" at bounding box center [243, 105] width 487 height 210
type input "**********"
click at [128, 46] on icon at bounding box center [127, 45] width 8 height 5
click at [191, 75] on div at bounding box center [257, 105] width 443 height 190
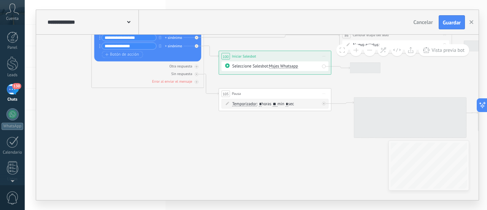
drag, startPoint x: 272, startPoint y: 150, endPoint x: 52, endPoint y: 163, distance: 220.4
click at [41, 166] on icon at bounding box center [233, 64] width 1201 height 427
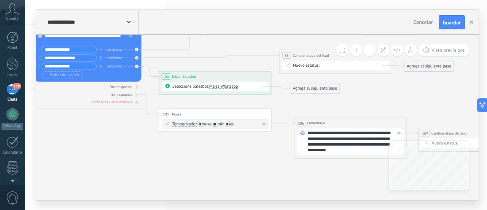
drag, startPoint x: 211, startPoint y: 157, endPoint x: 151, endPoint y: 183, distance: 65.3
click at [151, 183] on icon at bounding box center [173, 85] width 1201 height 427
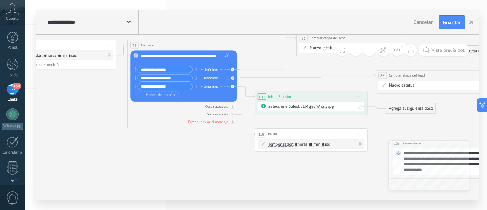
drag, startPoint x: 188, startPoint y: 175, endPoint x: 265, endPoint y: 180, distance: 77.0
click at [316, 185] on icon at bounding box center [268, 105] width 1201 height 427
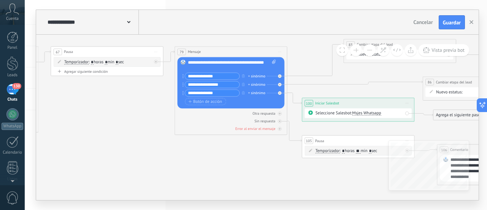
drag, startPoint x: 178, startPoint y: 170, endPoint x: 210, endPoint y: 172, distance: 32.1
click at [217, 175] on icon at bounding box center [316, 111] width 1201 height 427
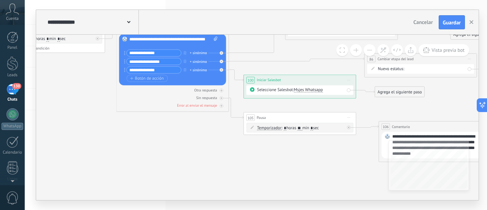
drag, startPoint x: 85, startPoint y: 100, endPoint x: 26, endPoint y: 77, distance: 63.4
click at [26, 77] on div "**********" at bounding box center [256, 105] width 462 height 210
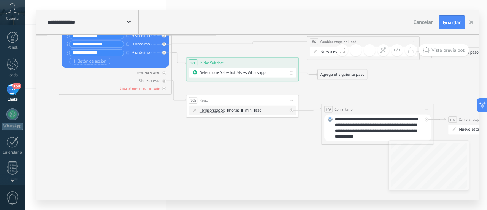
drag, startPoint x: 98, startPoint y: 139, endPoint x: 50, endPoint y: 123, distance: 50.4
click at [50, 123] on icon at bounding box center [200, 71] width 1201 height 427
click at [163, 73] on icon at bounding box center [164, 73] width 3 height 3
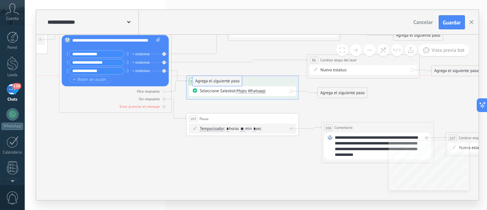
drag, startPoint x: 218, startPoint y: 46, endPoint x: 220, endPoint y: 79, distance: 33.2
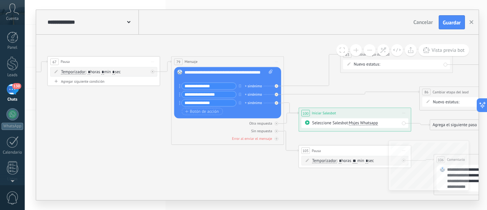
drag, startPoint x: 166, startPoint y: 161, endPoint x: 285, endPoint y: 191, distance: 123.1
click at [285, 193] on icon at bounding box center [313, 121] width 1201 height 427
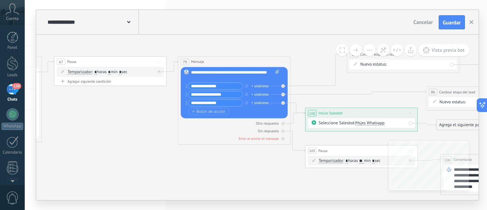
drag, startPoint x: 160, startPoint y: 153, endPoint x: 283, endPoint y: 182, distance: 126.2
click at [296, 187] on icon at bounding box center [319, 121] width 1201 height 427
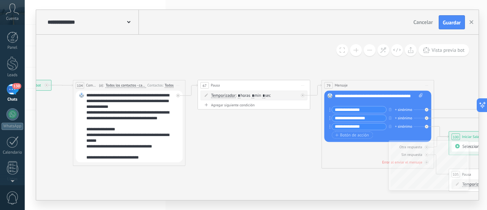
drag, startPoint x: 226, startPoint y: 169, endPoint x: 256, endPoint y: 127, distance: 51.5
click at [257, 126] on icon at bounding box center [463, 145] width 1201 height 427
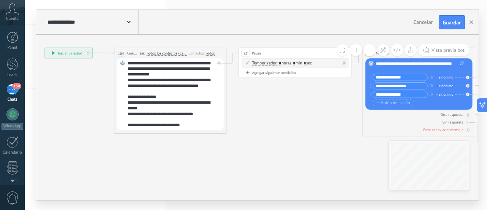
drag, startPoint x: 235, startPoint y: 137, endPoint x: 288, endPoint y: 137, distance: 52.9
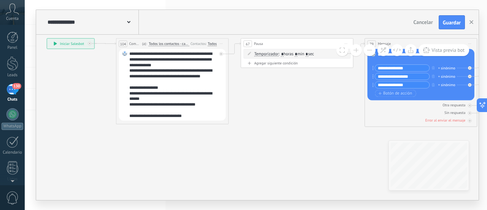
drag, startPoint x: 201, startPoint y: 152, endPoint x: 139, endPoint y: 149, distance: 62.5
click at [453, 25] on span "Guardar" at bounding box center [452, 22] width 18 height 5
click at [130, 22] on icon at bounding box center [128, 22] width 3 height 2
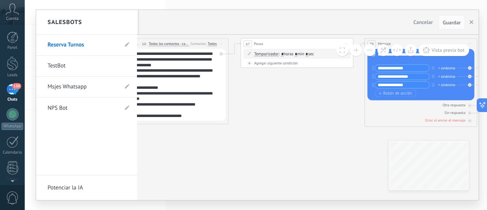
click at [87, 86] on link "Msjes Whatsapp" at bounding box center [83, 86] width 70 height 21
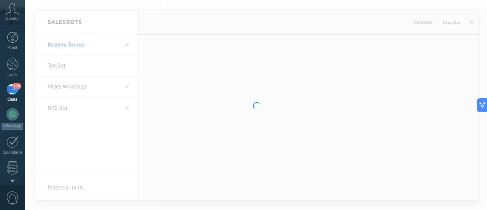
type input "**********"
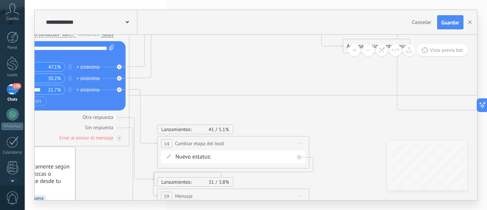
click at [127, 21] on span at bounding box center [127, 21] width 3 height 7
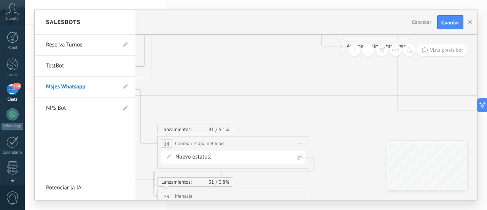
click at [62, 41] on link "Reserva Turnos" at bounding box center [81, 44] width 70 height 21
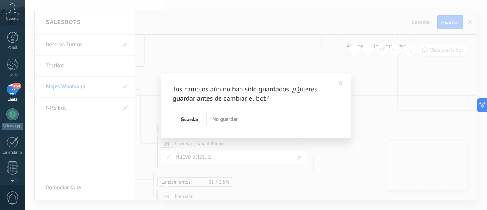
click at [220, 116] on span "No guardar" at bounding box center [225, 118] width 26 height 7
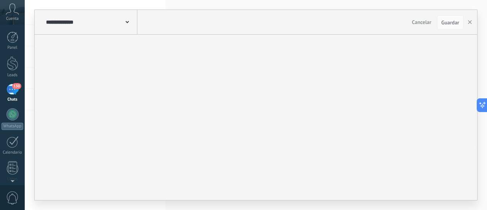
type input "**********"
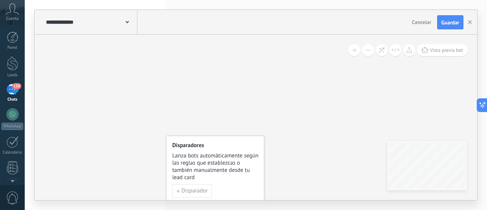
drag, startPoint x: 299, startPoint y: 140, endPoint x: 287, endPoint y: 139, distance: 11.6
click at [386, 183] on icon at bounding box center [349, 164] width 114 height 57
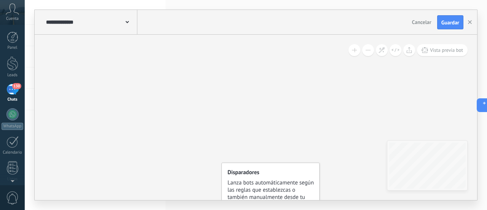
drag, startPoint x: 168, startPoint y: 77, endPoint x: 215, endPoint y: 68, distance: 47.3
click at [195, 48] on div "Disparadores Lanza bots automáticamente según las reglas que establezcas o tamb…" at bounding box center [256, 117] width 443 height 165
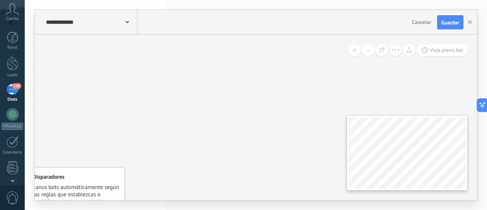
click at [389, 111] on div "Disparadores Lanza bots automáticamente según las reglas que establezcas o tamb…" at bounding box center [256, 117] width 443 height 165
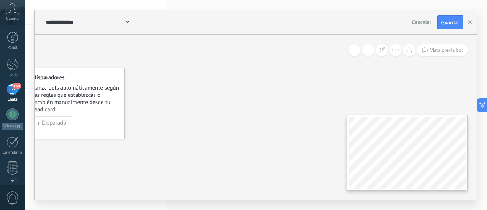
click at [386, 209] on html ".abccls-1,.abccls-2{fill-rule:evenodd}.abccls-2{fill:#fff} .abfcls-1{fill:none}…" at bounding box center [243, 105] width 487 height 210
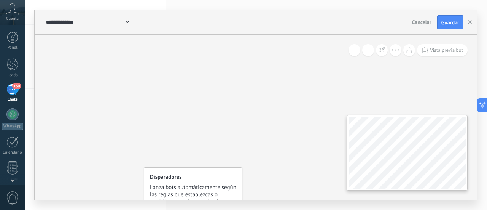
click at [373, 102] on div "Disparadores Lanza bots automáticamente según las reglas que establezcas o tamb…" at bounding box center [256, 117] width 443 height 165
click at [205, 107] on div "Disparadores Lanza bots automáticamente según las reglas que establezcas o tamb…" at bounding box center [256, 117] width 443 height 165
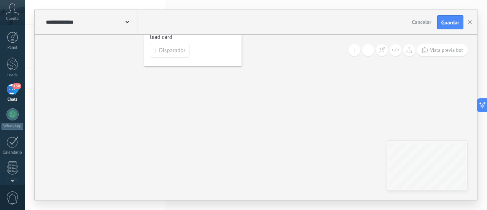
drag, startPoint x: 175, startPoint y: 114, endPoint x: 173, endPoint y: 4, distance: 109.6
click at [173, 4] on div "**********" at bounding box center [256, 105] width 462 height 210
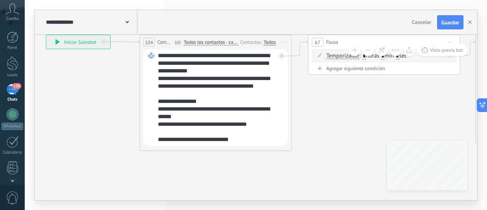
drag, startPoint x: 175, startPoint y: 128, endPoint x: 66, endPoint y: 75, distance: 121.2
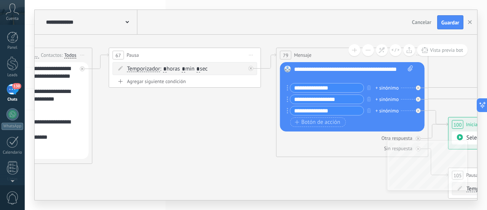
drag, startPoint x: 356, startPoint y: 114, endPoint x: 173, endPoint y: 133, distance: 184.5
click at [159, 130] on icon at bounding box center [398, 117] width 1485 height 541
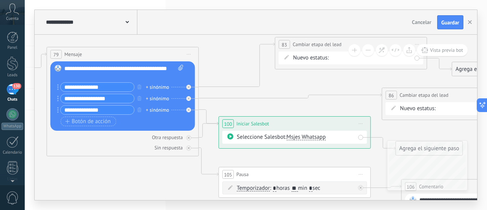
drag, startPoint x: 349, startPoint y: 157, endPoint x: 124, endPoint y: 159, distance: 224.6
click at [123, 159] on icon at bounding box center [168, 135] width 1485 height 577
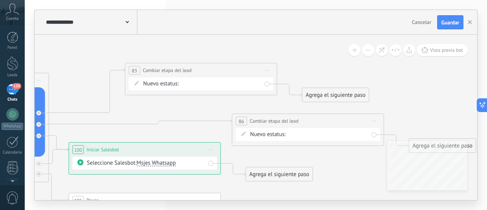
drag, startPoint x: 331, startPoint y: 85, endPoint x: 186, endPoint y: 110, distance: 146.8
click at [186, 110] on icon at bounding box center [51, 160] width 1551 height 577
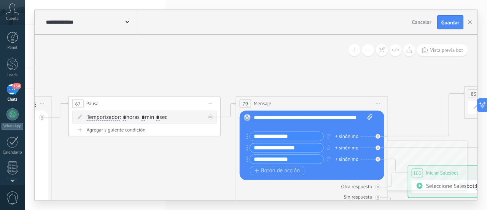
drag, startPoint x: 72, startPoint y: 46, endPoint x: 483, endPoint y: 25, distance: 412.4
click at [483, 25] on div "**********" at bounding box center [256, 105] width 462 height 210
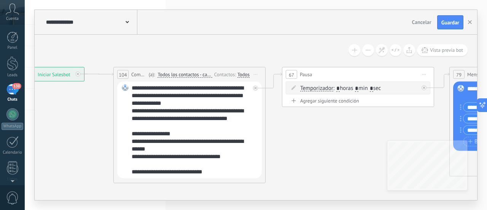
drag, startPoint x: 145, startPoint y: 111, endPoint x: 279, endPoint y: 127, distance: 135.3
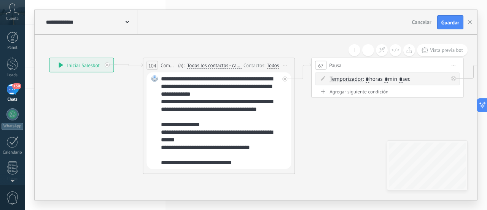
drag, startPoint x: 280, startPoint y: 139, endPoint x: 306, endPoint y: 131, distance: 27.5
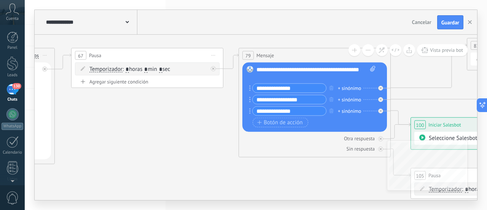
drag, startPoint x: 352, startPoint y: 131, endPoint x: 97, endPoint y: 121, distance: 255.6
click at [97, 121] on icon at bounding box center [394, 136] width 1551 height 577
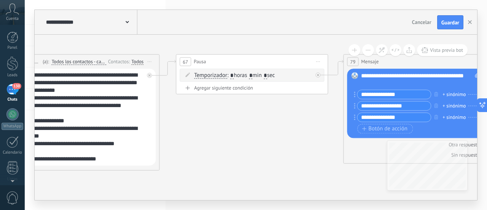
drag, startPoint x: 113, startPoint y: 131, endPoint x: 322, endPoint y: 116, distance: 208.7
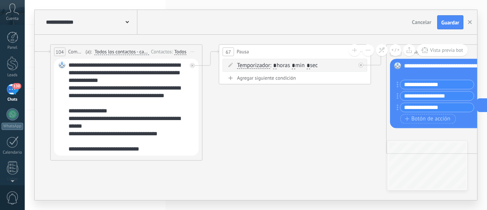
drag, startPoint x: 257, startPoint y: 147, endPoint x: 204, endPoint y: 160, distance: 54.3
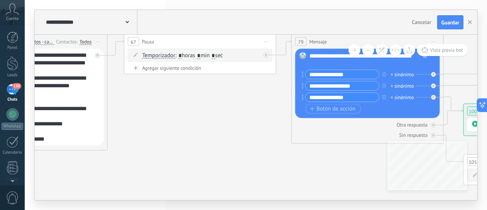
drag, startPoint x: 242, startPoint y: 108, endPoint x: 147, endPoint y: 99, distance: 96.4
click at [147, 98] on icon at bounding box center [447, 122] width 1551 height 577
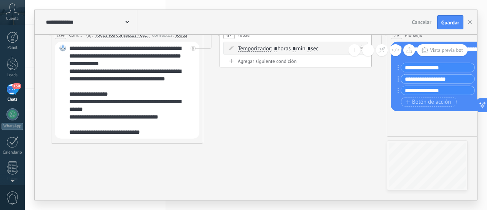
drag, startPoint x: 203, startPoint y: 118, endPoint x: 307, endPoint y: 108, distance: 104.0
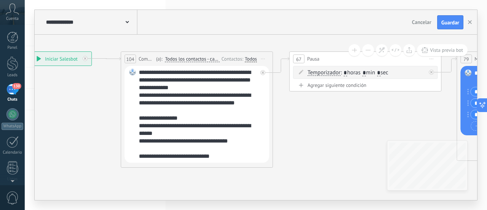
drag, startPoint x: 250, startPoint y: 118, endPoint x: 313, endPoint y: 146, distance: 68.9
click at [264, 59] on icon at bounding box center [263, 59] width 4 height 1
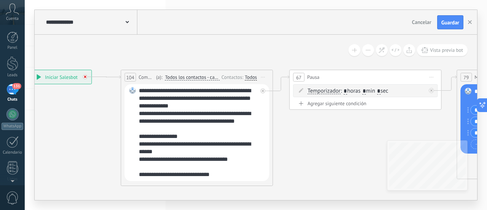
click at [87, 76] on div at bounding box center [85, 76] width 5 height 5
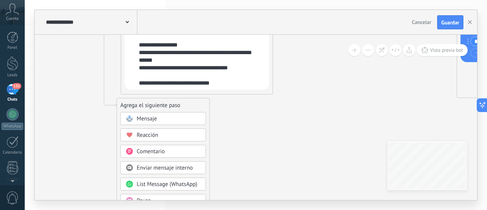
click at [155, 118] on span "Mensaje" at bounding box center [147, 118] width 20 height 7
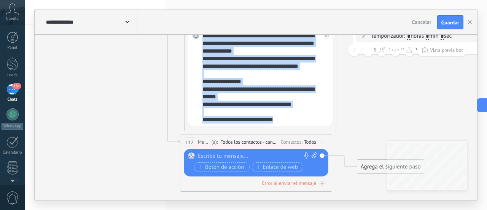
drag, startPoint x: 286, startPoint y: 120, endPoint x: 191, endPoint y: 35, distance: 127.2
click at [191, 35] on div "**********" at bounding box center [260, 77] width 145 height 97
copy div "**********"
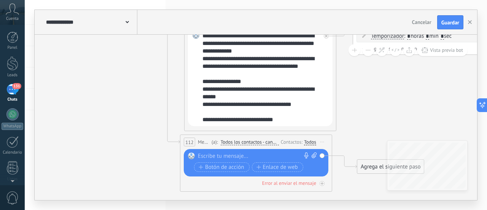
click at [210, 157] on div at bounding box center [254, 156] width 113 height 8
paste div
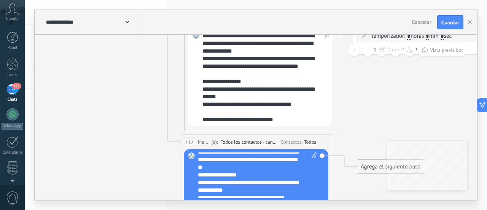
scroll to position [38, 0]
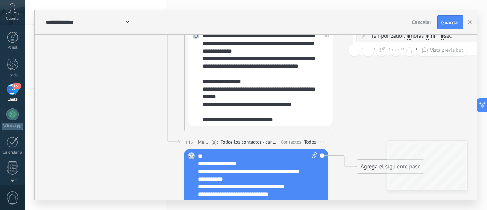
click at [305, 187] on div "**********" at bounding box center [258, 175] width 120 height 46
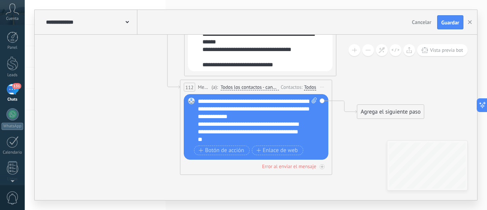
scroll to position [46, 0]
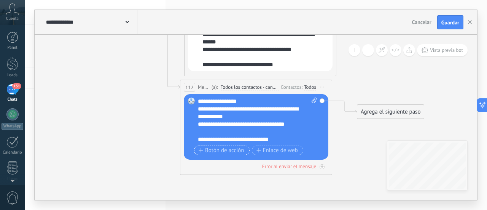
click at [233, 150] on span "Botón de acción" at bounding box center [222, 150] width 46 height 6
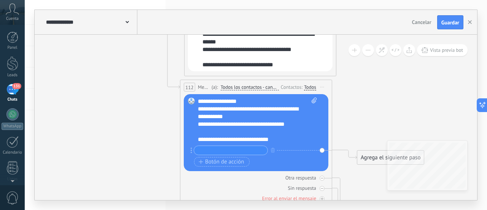
click at [214, 151] on input "text" at bounding box center [230, 150] width 73 height 9
type input "**********"
click at [285, 168] on div "Reemplazar Quitar Convertir a mensaje de voz Arrastre la imagen aquí para adjun…" at bounding box center [256, 132] width 145 height 77
click at [376, 156] on div "Agrega el siguiente paso" at bounding box center [390, 157] width 67 height 13
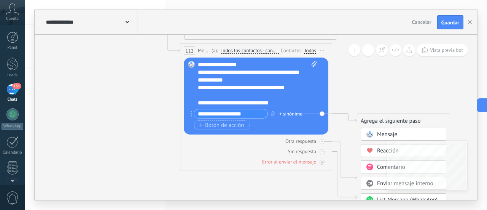
click at [371, 162] on div "Comentario" at bounding box center [404, 166] width 86 height 13
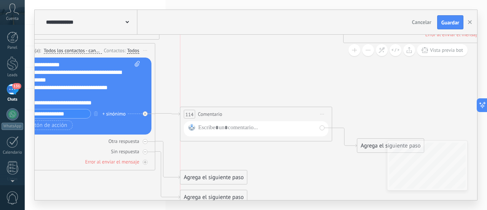
drag, startPoint x: 253, startPoint y: 116, endPoint x: 256, endPoint y: 109, distance: 7.5
click at [256, 109] on div "**********" at bounding box center [255, 114] width 151 height 14
click at [257, 109] on div "**********" at bounding box center [255, 113] width 151 height 14
click at [233, 125] on div at bounding box center [257, 128] width 118 height 10
paste div
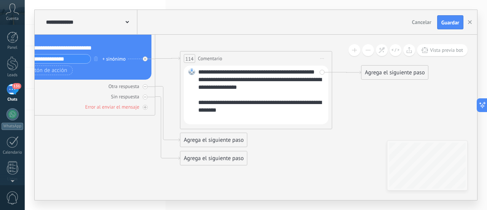
drag, startPoint x: 373, startPoint y: 92, endPoint x: 377, endPoint y: 73, distance: 18.7
click at [377, 73] on div "Agrega el siguiente paso" at bounding box center [395, 72] width 67 height 13
click at [215, 139] on div "Agrega el siguiente paso" at bounding box center [213, 140] width 67 height 13
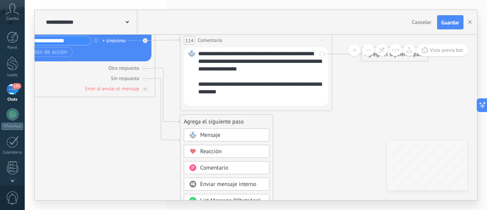
click at [212, 138] on span "Mensaje" at bounding box center [210, 134] width 20 height 7
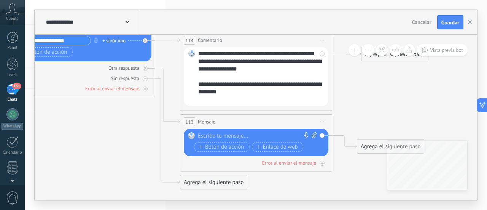
click at [222, 136] on div at bounding box center [254, 136] width 113 height 8
click at [214, 145] on span "Botón de acción" at bounding box center [222, 147] width 46 height 6
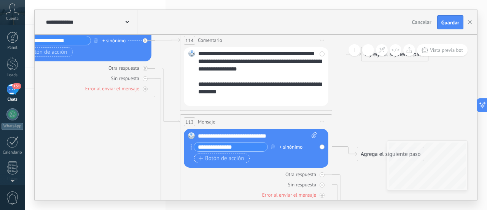
type input "**********"
click at [225, 160] on span "Botón de acción" at bounding box center [222, 158] width 46 height 6
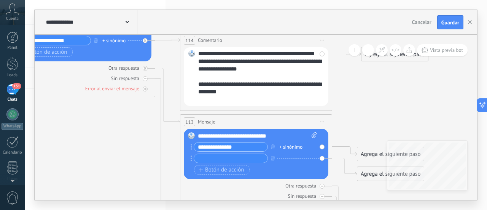
click at [214, 156] on input "text" at bounding box center [230, 158] width 73 height 9
type input "**********"
click at [231, 168] on span "Botón de acción" at bounding box center [222, 170] width 46 height 6
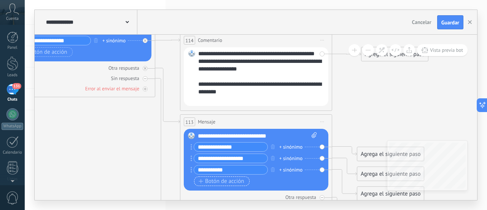
type input "**********"
click at [220, 182] on span "Botón de acción" at bounding box center [222, 181] width 46 height 6
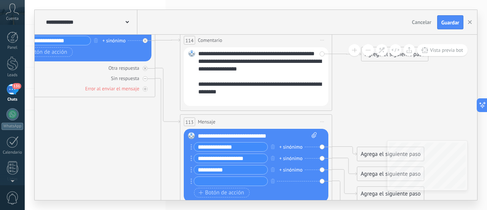
click at [213, 182] on input "text" at bounding box center [230, 181] width 73 height 9
type input "**********"
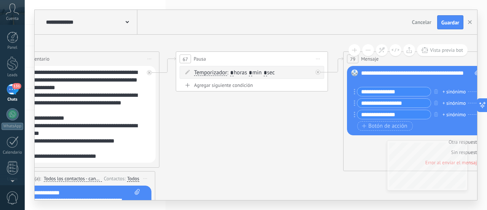
click at [400, 113] on input "**********" at bounding box center [393, 114] width 73 height 9
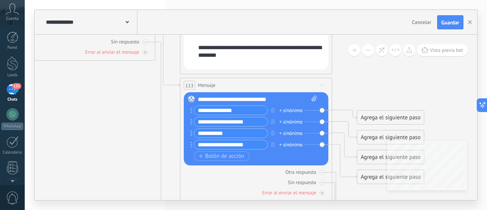
drag, startPoint x: 250, startPoint y: 144, endPoint x: 177, endPoint y: 143, distance: 73.1
type input "**********"
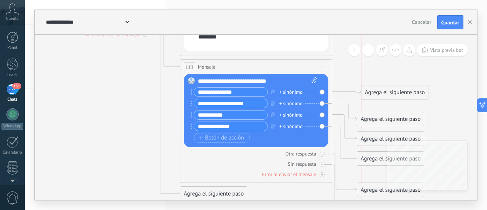
drag, startPoint x: 372, startPoint y: 100, endPoint x: 378, endPoint y: 94, distance: 8.4
click at [378, 94] on div "Agrega el siguiente paso" at bounding box center [395, 92] width 67 height 13
click at [378, 93] on div "Agrega el siguiente paso" at bounding box center [395, 92] width 67 height 13
click at [387, 91] on div "Agrega el siguiente paso" at bounding box center [395, 92] width 67 height 13
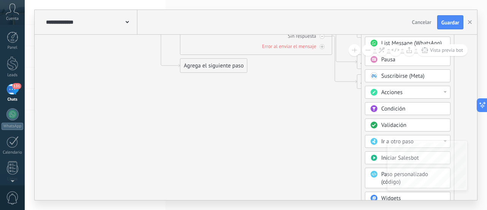
click at [381, 155] on span at bounding box center [374, 158] width 15 height 6
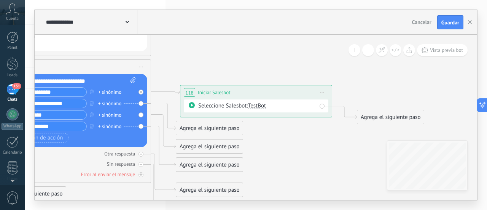
click at [258, 108] on span "TestBot" at bounding box center [257, 105] width 18 height 7
click at [263, 120] on span "Msjes Whatsapp" at bounding box center [286, 119] width 92 height 8
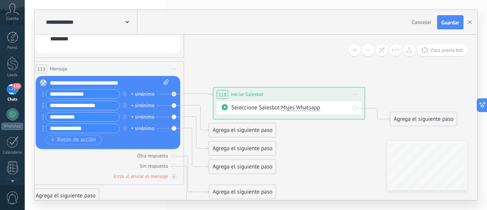
drag, startPoint x: 180, startPoint y: 65, endPoint x: 213, endPoint y: 67, distance: 32.8
click at [213, 67] on icon at bounding box center [350, 4] width 1551 height 812
click at [241, 148] on div "Agrega el siguiente paso" at bounding box center [242, 148] width 67 height 13
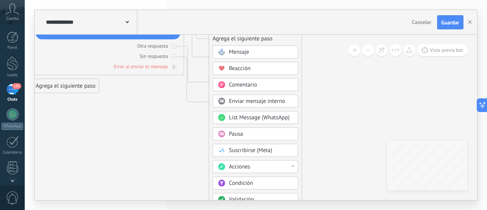
click at [240, 163] on span "Acciones" at bounding box center [239, 166] width 21 height 7
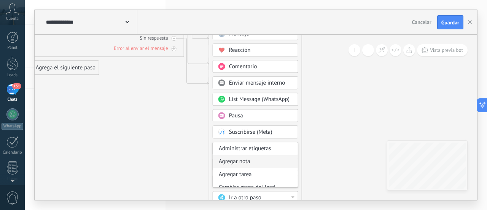
scroll to position [38, 0]
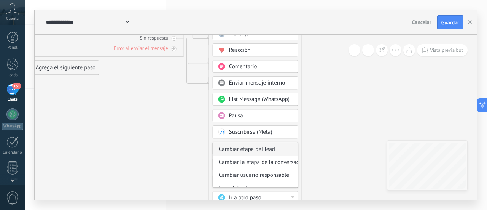
click at [256, 150] on div "Cambiar etapa del lead" at bounding box center [255, 149] width 85 height 13
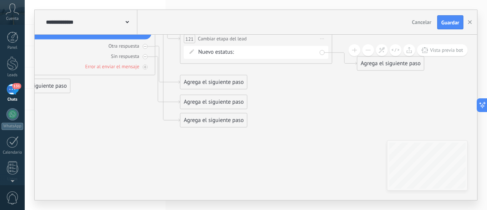
click at [0, 0] on div "Contacto inicial Requiere atención Interesado evento Pendiente INFO RSS Evento …" at bounding box center [0, 0] width 0 height 0
click at [0, 0] on label "Cerrado" at bounding box center [0, 0] width 0 height 0
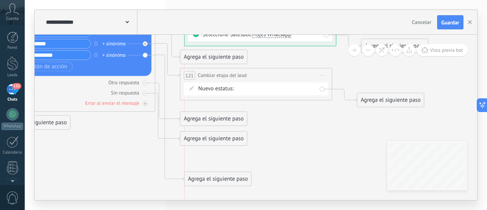
drag, startPoint x: 196, startPoint y: 154, endPoint x: 200, endPoint y: 176, distance: 22.5
click at [200, 176] on div "Agrega el siguiente paso" at bounding box center [218, 179] width 67 height 13
click at [204, 177] on div "Agrega el siguiente paso" at bounding box center [218, 179] width 67 height 13
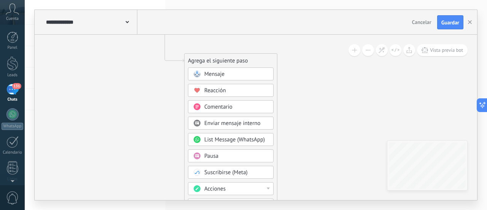
click at [218, 186] on span "Acciones" at bounding box center [214, 188] width 21 height 7
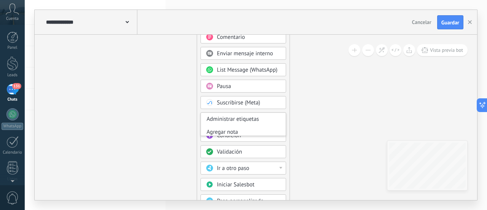
drag, startPoint x: 228, startPoint y: 64, endPoint x: 241, endPoint y: -5, distance: 70.4
click at [241, 0] on html ".abccls-1,.abccls-2{fill-rule:evenodd}.abccls-2{fill:#fff} .abfcls-1{fill:none}…" at bounding box center [243, 105] width 487 height 210
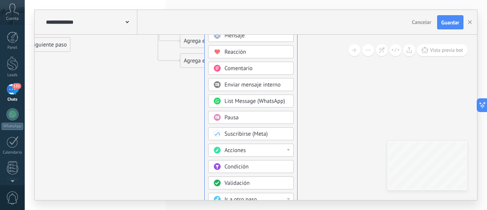
drag, startPoint x: 202, startPoint y: 77, endPoint x: 227, endPoint y: 22, distance: 60.7
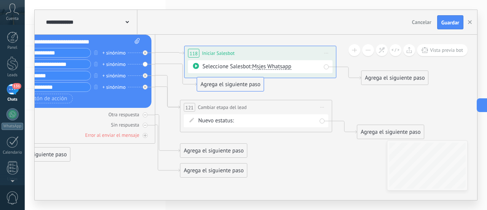
drag, startPoint x: 199, startPoint y: 89, endPoint x: 216, endPoint y: 85, distance: 17.4
drag, startPoint x: 205, startPoint y: 150, endPoint x: 212, endPoint y: 147, distance: 7.8
click at [212, 147] on div "Agrega el siguiente paso" at bounding box center [218, 146] width 67 height 13
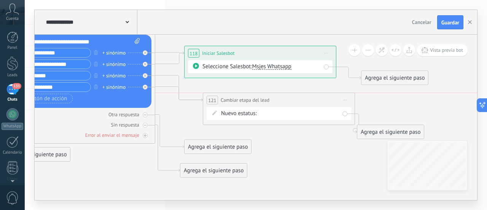
drag, startPoint x: 203, startPoint y: 107, endPoint x: 226, endPoint y: 99, distance: 24.2
click at [226, 99] on span "Cambiar etapa del lead" at bounding box center [245, 99] width 49 height 7
click at [147, 88] on div at bounding box center [145, 87] width 5 height 5
click at [201, 133] on div "Agrega el siguiente paso" at bounding box center [213, 135] width 67 height 13
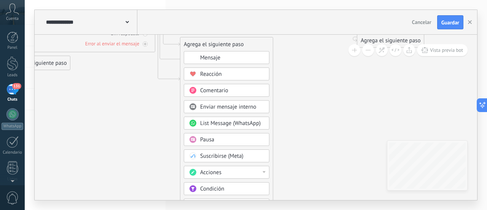
click at [203, 169] on span "Acciones" at bounding box center [210, 172] width 21 height 7
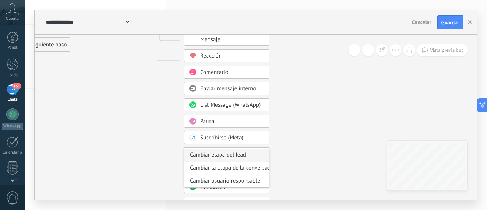
click at [230, 157] on div "Cambiar etapa del lead" at bounding box center [226, 154] width 85 height 13
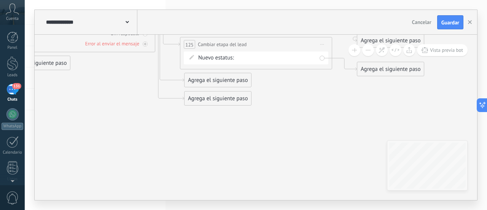
click at [0, 0] on div "Contacto inicial Requiere atención Interesado evento Pendiente INFO RSS Evento …" at bounding box center [0, 0] width 0 height 0
click at [0, 0] on label "Requiere atención" at bounding box center [0, 0] width 0 height 0
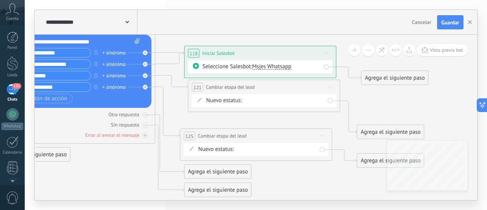
drag, startPoint x: 239, startPoint y: 97, endPoint x: 225, endPoint y: 85, distance: 19.4
click at [225, 85] on span "Cambiar etapa del lead" at bounding box center [230, 86] width 49 height 7
click at [143, 64] on div at bounding box center [145, 64] width 5 height 5
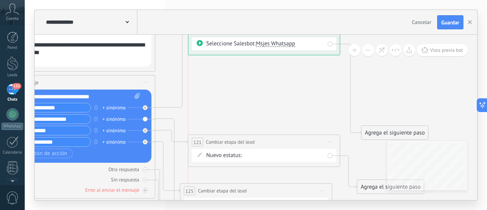
drag, startPoint x: 228, startPoint y: 104, endPoint x: 233, endPoint y: 27, distance: 77.4
click at [233, 27] on div "**********" at bounding box center [256, 105] width 443 height 190
drag, startPoint x: 378, startPoint y: 131, endPoint x: 365, endPoint y: 43, distance: 89.2
click at [365, 43] on div "Agrega el siguiente paso" at bounding box center [383, 44] width 67 height 13
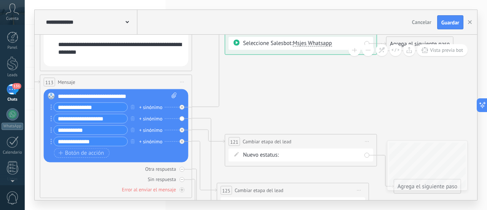
drag, startPoint x: 256, startPoint y: 93, endPoint x: 272, endPoint y: 93, distance: 16.4
click at [272, 93] on icon at bounding box center [358, 35] width 1551 height 849
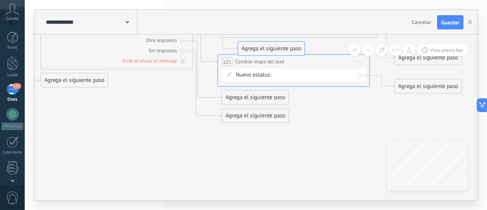
drag, startPoint x: 250, startPoint y: 134, endPoint x: 265, endPoint y: 43, distance: 92.2
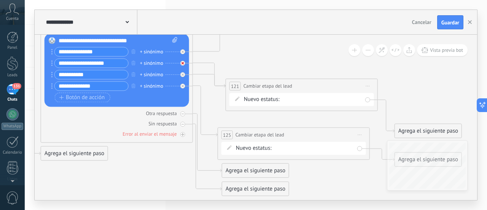
click at [184, 65] on div at bounding box center [182, 63] width 5 height 5
drag, startPoint x: 239, startPoint y: 59, endPoint x: 274, endPoint y: 50, distance: 36.8
click at [274, 50] on div "Agrega el siguiente paso" at bounding box center [287, 50] width 67 height 13
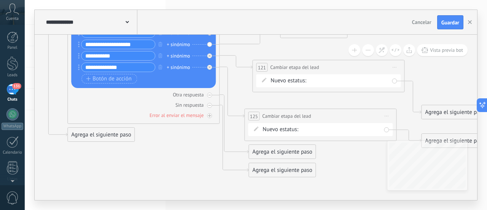
drag, startPoint x: 155, startPoint y: 167, endPoint x: 182, endPoint y: 148, distance: 32.8
drag, startPoint x: 257, startPoint y: 170, endPoint x: 218, endPoint y: 178, distance: 39.6
click at [218, 178] on div "Agrega el siguiente paso" at bounding box center [243, 173] width 67 height 13
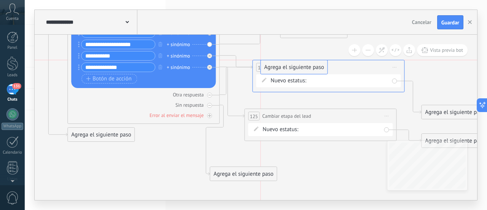
drag, startPoint x: 271, startPoint y: 152, endPoint x: 284, endPoint y: 68, distance: 85.2
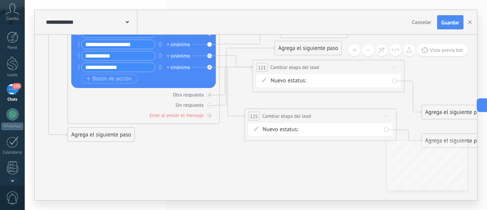
drag, startPoint x: 252, startPoint y: 172, endPoint x: 317, endPoint y: 47, distance: 141.5
click at [317, 47] on div "Agrega el siguiente paso" at bounding box center [308, 48] width 67 height 13
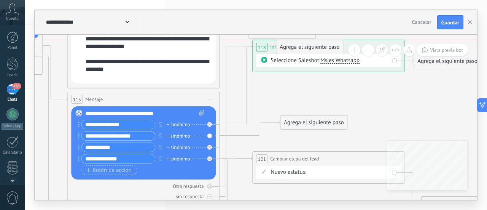
drag, startPoint x: 303, startPoint y: 139, endPoint x: 305, endPoint y: 48, distance: 90.2
click at [305, 48] on div "Agrega el siguiente paso" at bounding box center [309, 47] width 67 height 13
drag, startPoint x: 293, startPoint y: 86, endPoint x: 271, endPoint y: 48, distance: 44.0
click at [271, 48] on div "Agrega el siguiente paso" at bounding box center [286, 47] width 67 height 13
drag, startPoint x: 270, startPoint y: 84, endPoint x: 279, endPoint y: 49, distance: 36.0
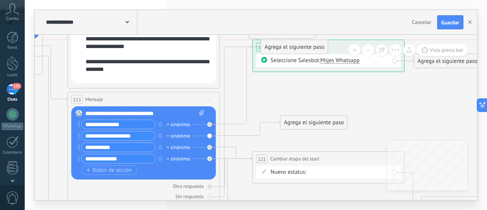
click at [279, 49] on div "Agrega el siguiente paso" at bounding box center [294, 47] width 67 height 13
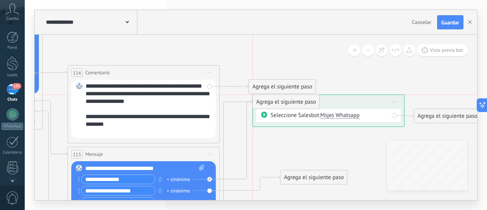
drag, startPoint x: 280, startPoint y: 137, endPoint x: 273, endPoint y: 102, distance: 36.2
click at [273, 102] on div "Agrega el siguiente paso" at bounding box center [286, 102] width 67 height 13
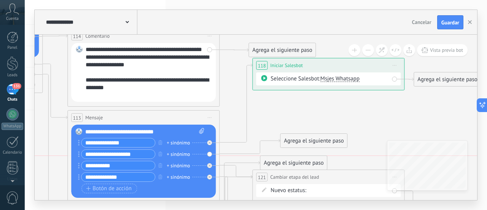
drag, startPoint x: 286, startPoint y: 102, endPoint x: 294, endPoint y: 161, distance: 59.9
click at [294, 161] on div "Agrega el siguiente paso" at bounding box center [293, 162] width 67 height 13
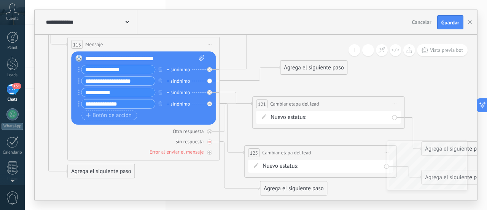
click at [0, 0] on icon at bounding box center [0, 0] width 0 height 0
click at [210, 131] on icon at bounding box center [209, 131] width 3 height 3
click at [210, 131] on icon at bounding box center [209, 131] width 3 height 1
click at [210, 141] on icon at bounding box center [210, 142] width 4 height 4
drag, startPoint x: 307, startPoint y: 85, endPoint x: 277, endPoint y: 102, distance: 34.2
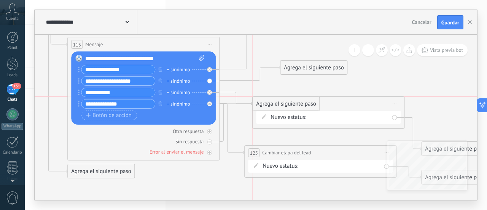
click at [277, 102] on div "Agrega el siguiente paso" at bounding box center [286, 103] width 67 height 13
drag, startPoint x: 263, startPoint y: 188, endPoint x: 266, endPoint y: 103, distance: 85.7
click at [266, 103] on div "Agrega el siguiente paso" at bounding box center [290, 103] width 67 height 13
drag, startPoint x: 263, startPoint y: 106, endPoint x: 274, endPoint y: 105, distance: 10.7
click at [274, 105] on span "121" at bounding box center [273, 103] width 8 height 6
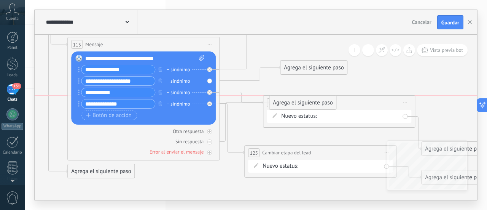
drag, startPoint x: 269, startPoint y: 189, endPoint x: 282, endPoint y: 103, distance: 87.4
click at [282, 103] on div "Agrega el siguiente paso" at bounding box center [302, 102] width 67 height 13
click at [286, 188] on div "Agrega el siguiente paso" at bounding box center [302, 188] width 67 height 13
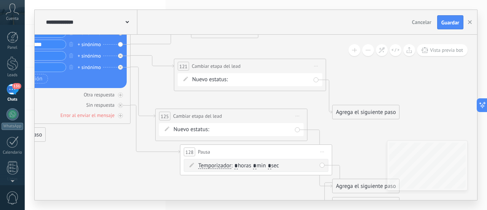
click at [321, 150] on span "Iniciar vista previa aquí Cambiar nombre Duplicar Borrar" at bounding box center [322, 151] width 12 height 11
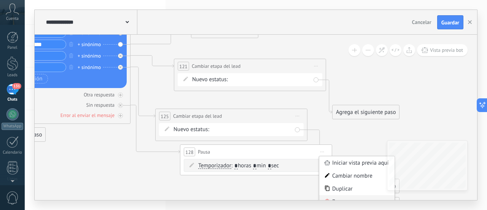
click at [332, 198] on div "Borrar" at bounding box center [356, 201] width 75 height 13
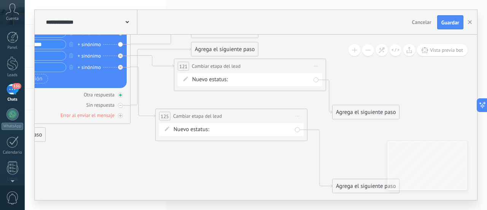
click at [121, 94] on icon at bounding box center [121, 95] width 4 height 4
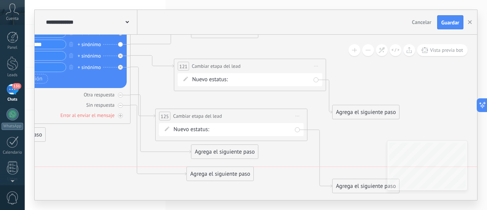
drag, startPoint x: 207, startPoint y: 49, endPoint x: 202, endPoint y: 177, distance: 128.0
click at [202, 177] on div "Agrega el siguiente paso" at bounding box center [220, 173] width 67 height 13
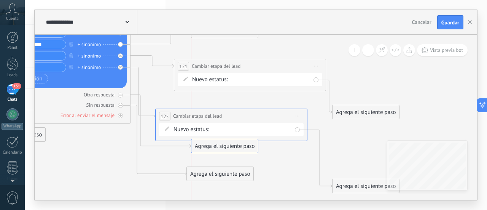
drag, startPoint x: 206, startPoint y: 149, endPoint x: 208, endPoint y: 144, distance: 5.8
click at [223, 172] on div "Agrega el siguiente paso" at bounding box center [220, 173] width 67 height 13
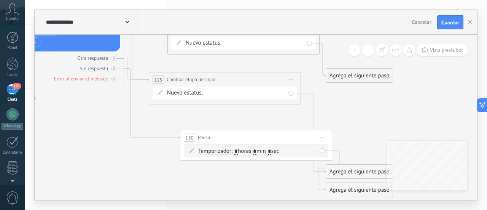
click at [324, 136] on span "Iniciar vista previa aquí Cambiar nombre Duplicar Borrar" at bounding box center [322, 137] width 12 height 11
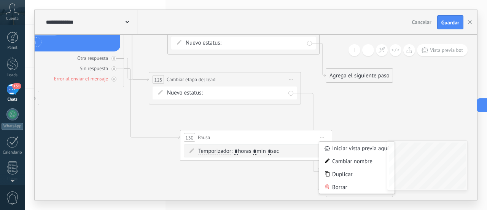
click at [334, 187] on div "Borrar" at bounding box center [356, 186] width 75 height 13
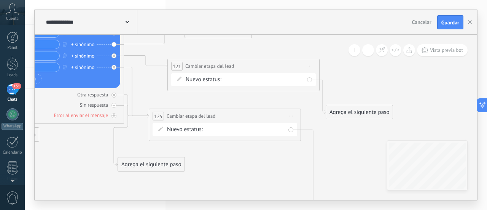
drag, startPoint x: 195, startPoint y: 49, endPoint x: 128, endPoint y: 164, distance: 133.0
click at [128, 164] on div "Agrega el siguiente paso" at bounding box center [151, 164] width 67 height 13
click at [158, 162] on div "Agrega el siguiente paso" at bounding box center [151, 164] width 67 height 13
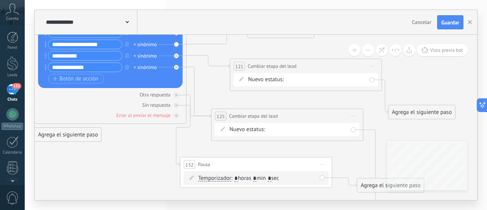
click at [257, 177] on input "*" at bounding box center [254, 178] width 3 height 6
type input "**"
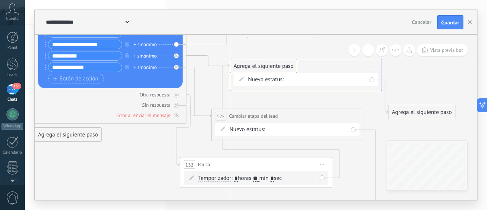
drag, startPoint x: 372, startPoint y: 185, endPoint x: 246, endPoint y: 66, distance: 173.1
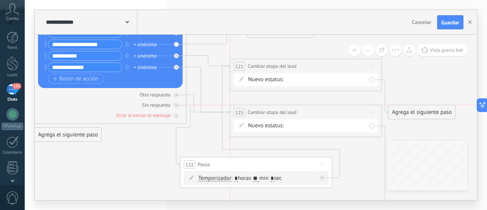
drag, startPoint x: 251, startPoint y: 116, endPoint x: 270, endPoint y: 115, distance: 19.1
click at [270, 115] on span "Cambiar etapa del lead" at bounding box center [272, 111] width 49 height 7
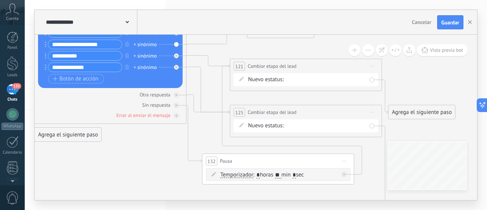
drag, startPoint x: 229, startPoint y: 164, endPoint x: 251, endPoint y: 160, distance: 22.3
click at [251, 160] on div "132 Pausa ***** Iniciar vista previa aquí Cambiar nombre Duplicar Borrar" at bounding box center [277, 161] width 151 height 14
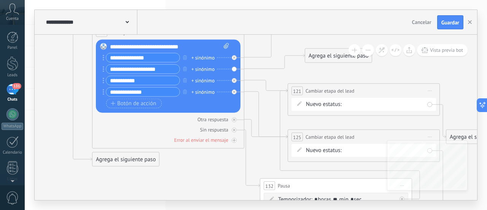
drag, startPoint x: 119, startPoint y: 154, endPoint x: 177, endPoint y: 178, distance: 63.0
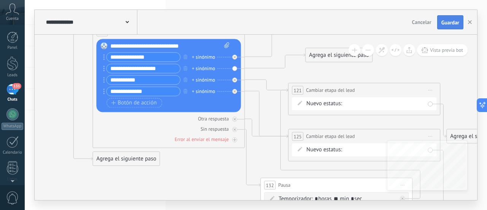
click at [458, 22] on span "Guardar" at bounding box center [451, 22] width 18 height 5
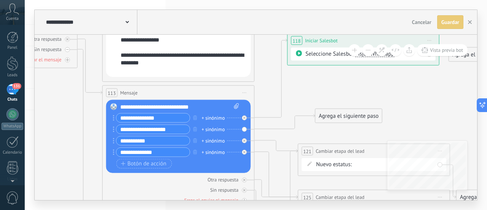
drag, startPoint x: 59, startPoint y: 60, endPoint x: 59, endPoint y: 94, distance: 34.3
click at [72, 130] on icon at bounding box center [421, 55] width 1551 height 869
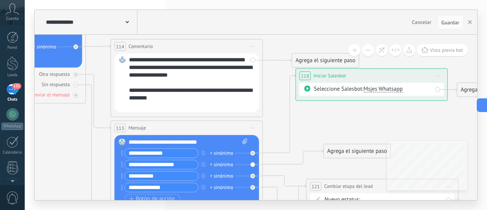
drag, startPoint x: 65, startPoint y: 112, endPoint x: 51, endPoint y: 128, distance: 21.1
click at [51, 128] on icon at bounding box center [429, 91] width 1551 height 869
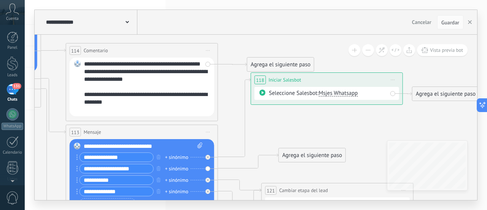
drag, startPoint x: 415, startPoint y: 111, endPoint x: 388, endPoint y: 124, distance: 29.4
click at [388, 124] on icon at bounding box center [384, 94] width 1551 height 869
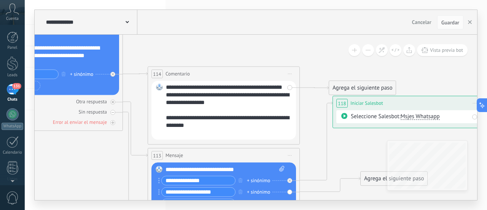
drag, startPoint x: 277, startPoint y: 124, endPoint x: 361, endPoint y: 145, distance: 86.6
click at [359, 148] on icon at bounding box center [466, 118] width 1551 height 869
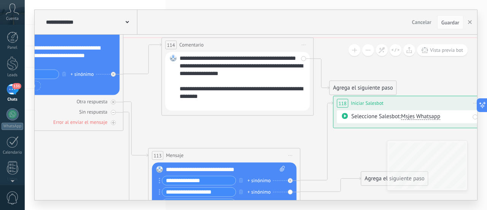
drag, startPoint x: 259, startPoint y: 77, endPoint x: 273, endPoint y: 50, distance: 30.6
click at [273, 50] on div "**********" at bounding box center [237, 45] width 151 height 14
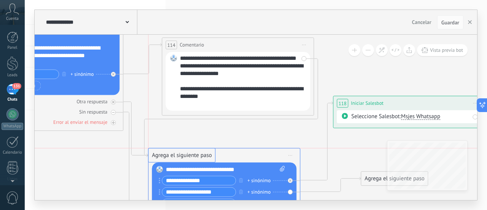
drag, startPoint x: 347, startPoint y: 88, endPoint x: 169, endPoint y: 155, distance: 189.8
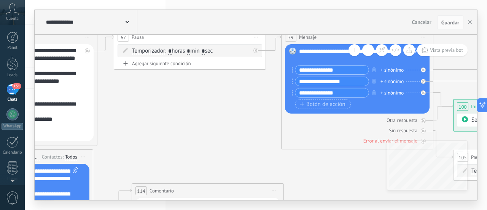
drag, startPoint x: 199, startPoint y: 127, endPoint x: 151, endPoint y: 98, distance: 56.3
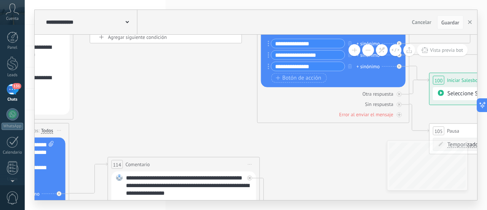
drag, startPoint x: 228, startPoint y: 131, endPoint x: 260, endPoint y: 83, distance: 58.2
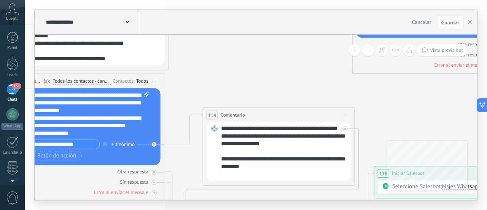
drag, startPoint x: 188, startPoint y: 106, endPoint x: 312, endPoint y: 89, distance: 124.9
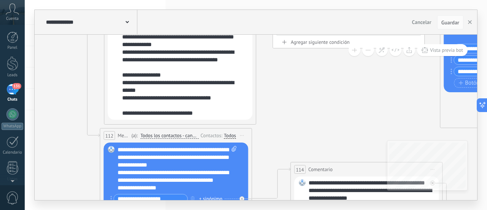
drag, startPoint x: 243, startPoint y: 80, endPoint x: 262, endPoint y: 171, distance: 93.2
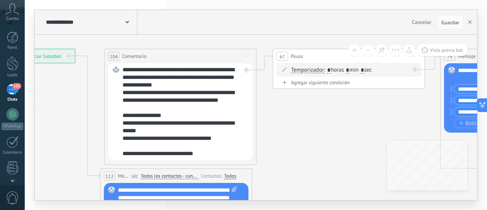
drag, startPoint x: 255, startPoint y: 130, endPoint x: 261, endPoint y: 132, distance: 6.0
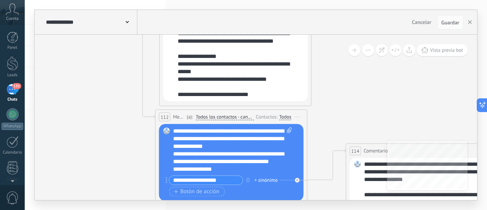
drag, startPoint x: 261, startPoint y: 133, endPoint x: 316, endPoint y: 73, distance: 81.3
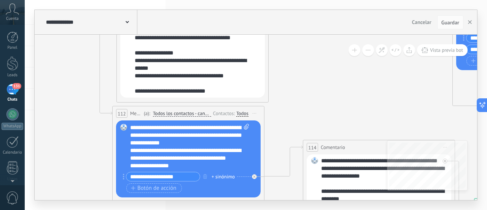
drag, startPoint x: 319, startPoint y: 108, endPoint x: 276, endPoint y: 107, distance: 43.4
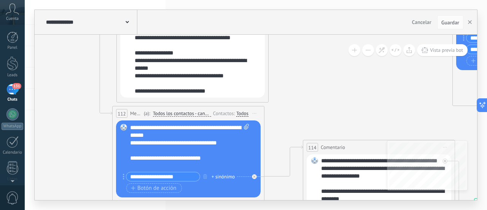
scroll to position [0, 0]
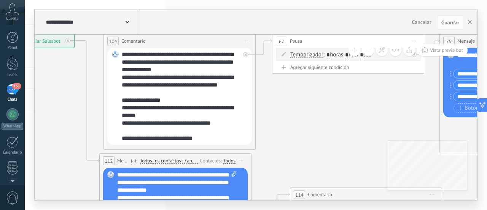
drag, startPoint x: 334, startPoint y: 79, endPoint x: 296, endPoint y: 156, distance: 86.1
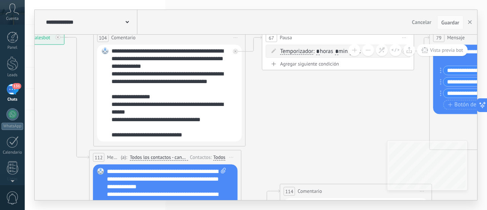
drag, startPoint x: 298, startPoint y: 144, endPoint x: 328, endPoint y: 72, distance: 78.4
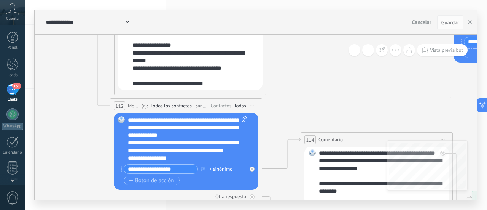
drag, startPoint x: 306, startPoint y: 116, endPoint x: 308, endPoint y: 97, distance: 19.2
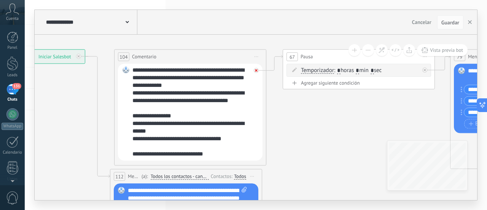
click at [257, 72] on div at bounding box center [256, 70] width 5 height 5
click at [257, 58] on span "Iniciar vista previa aquí Cambiar nombre Duplicar Borrar" at bounding box center [256, 56] width 12 height 11
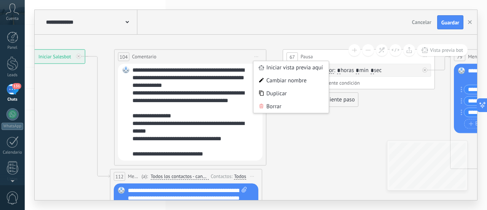
click at [277, 104] on div "Borrar" at bounding box center [291, 106] width 75 height 13
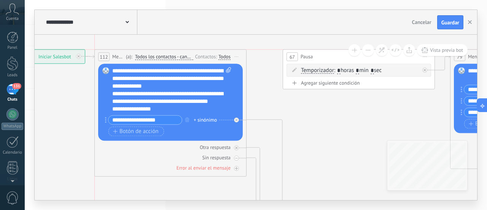
drag, startPoint x: 221, startPoint y: 172, endPoint x: 209, endPoint y: 54, distance: 118.7
click at [209, 54] on div "Contactos:" at bounding box center [206, 56] width 23 height 7
click at [112, 130] on button "Botón de acción" at bounding box center [136, 132] width 56 height 10
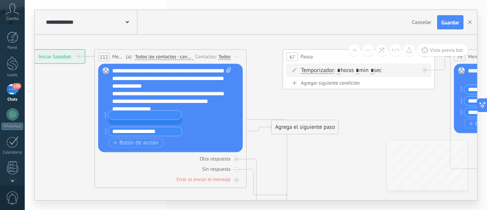
drag, startPoint x: 105, startPoint y: 132, endPoint x: 105, endPoint y: 116, distance: 16.4
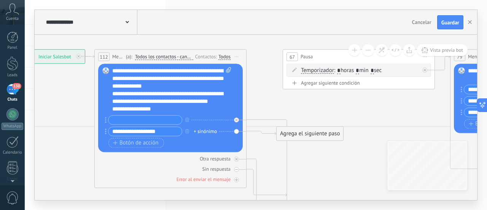
drag, startPoint x: 298, startPoint y: 127, endPoint x: 303, endPoint y: 136, distance: 10.7
click at [303, 136] on div "Agrega el siguiente paso" at bounding box center [310, 134] width 67 height 13
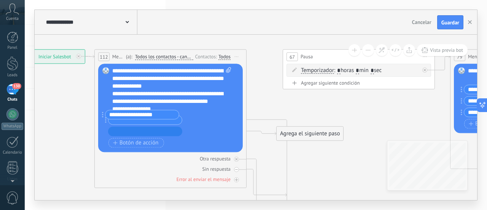
drag, startPoint x: 105, startPoint y: 129, endPoint x: 103, endPoint y: 113, distance: 16.1
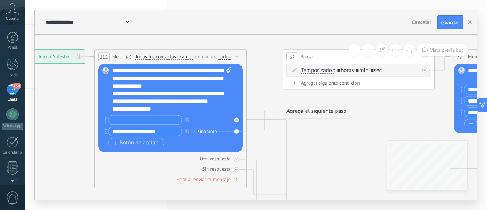
drag, startPoint x: 294, startPoint y: 127, endPoint x: 306, endPoint y: 114, distance: 18.0
click at [306, 114] on div "Agrega el siguiente paso" at bounding box center [316, 111] width 67 height 13
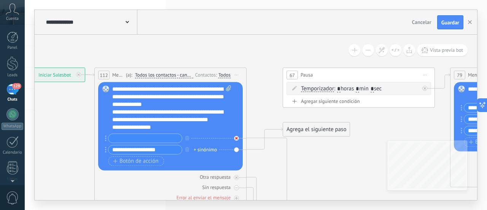
click at [237, 137] on icon at bounding box center [236, 138] width 3 height 3
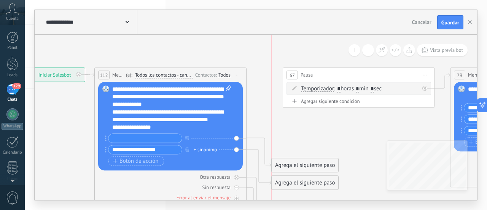
drag, startPoint x: 298, startPoint y: 144, endPoint x: 287, endPoint y: 182, distance: 39.2
click at [287, 182] on div "Agrega el siguiente paso" at bounding box center [305, 183] width 67 height 13
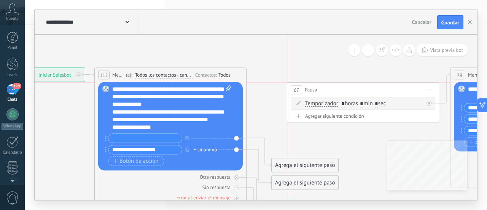
drag, startPoint x: 305, startPoint y: 81, endPoint x: 311, endPoint y: 94, distance: 14.3
click at [311, 94] on div "67 Pausa ***** Iniciar vista previa aquí Cambiar nombre Duplicar Borrar" at bounding box center [362, 90] width 151 height 14
drag, startPoint x: 295, startPoint y: 168, endPoint x: 283, endPoint y: 51, distance: 117.1
click at [283, 51] on div "Agrega el siguiente paso" at bounding box center [289, 49] width 67 height 13
click at [285, 49] on div "Agrega el siguiente paso" at bounding box center [289, 49] width 67 height 13
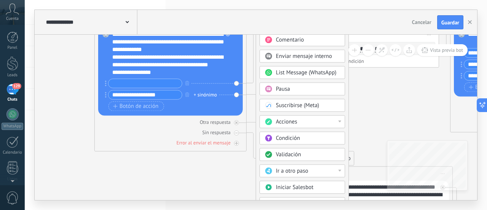
click at [322, 119] on div "Acciones" at bounding box center [308, 122] width 64 height 8
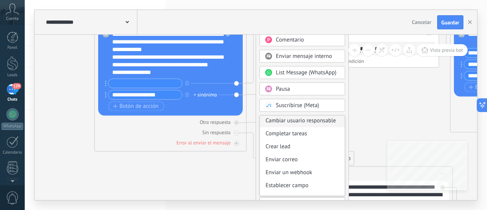
scroll to position [76, 0]
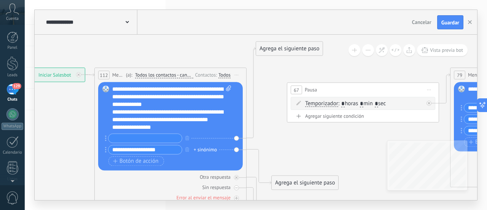
click at [276, 45] on div "Agrega el siguiente paso" at bounding box center [289, 49] width 67 height 13
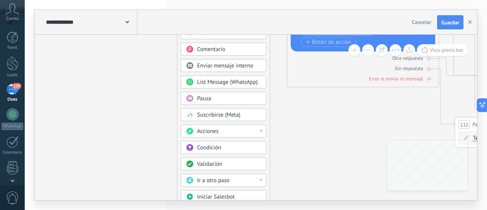
drag, startPoint x: 300, startPoint y: 100, endPoint x: 192, endPoint y: 5, distance: 143.8
click at [192, 5] on div "**********" at bounding box center [256, 105] width 462 height 210
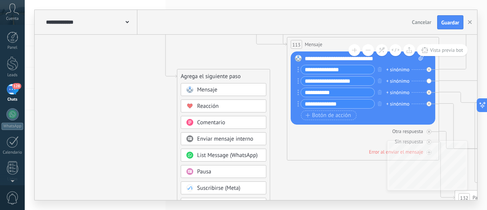
click at [206, 120] on span "Comentario" at bounding box center [211, 122] width 28 height 7
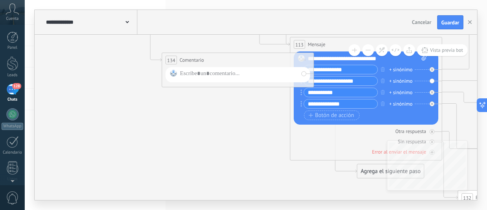
drag, startPoint x: 241, startPoint y: 76, endPoint x: 223, endPoint y: 57, distance: 26.1
click at [223, 57] on div "**********" at bounding box center [237, 60] width 151 height 14
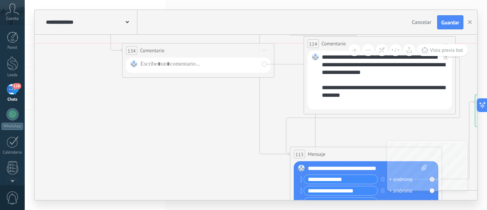
click at [198, 45] on div "**********" at bounding box center [198, 50] width 151 height 14
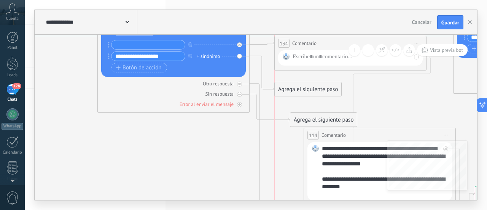
drag, startPoint x: 220, startPoint y: 134, endPoint x: 373, endPoint y: 42, distance: 178.7
click at [373, 42] on div "**********" at bounding box center [350, 43] width 151 height 14
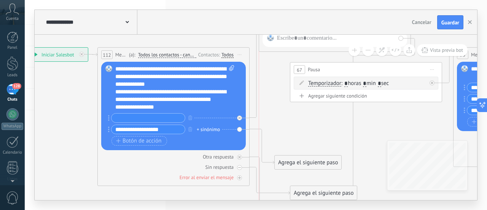
drag, startPoint x: 331, startPoint y: 116, endPoint x: 315, endPoint y: 25, distance: 92.8
click at [315, 25] on div "**********" at bounding box center [256, 105] width 443 height 190
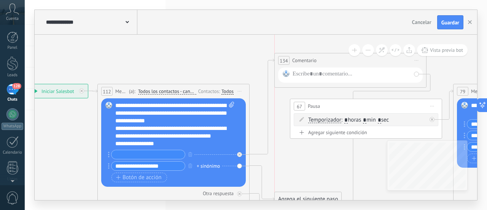
drag, startPoint x: 324, startPoint y: 57, endPoint x: 340, endPoint y: 57, distance: 16.0
click at [340, 57] on div "**********" at bounding box center [350, 60] width 151 height 14
click at [416, 74] on div at bounding box center [350, 74] width 145 height 15
click at [342, 78] on div at bounding box center [352, 75] width 118 height 10
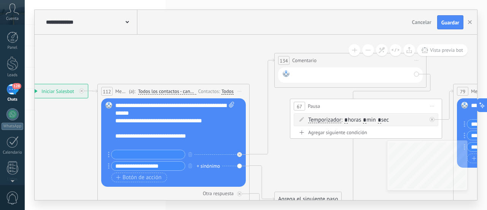
scroll to position [53, 0]
drag, startPoint x: 195, startPoint y: 137, endPoint x: 114, endPoint y: 136, distance: 80.7
click at [114, 136] on div "Reemplazar Quitar Convertir a mensaje de voz Arrastre la imagen aquí para adjun…" at bounding box center [173, 142] width 145 height 88
copy div "**********"
click at [331, 76] on div at bounding box center [352, 75] width 118 height 10
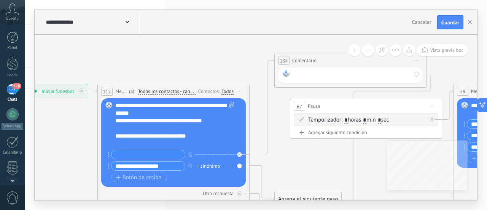
paste div
click at [181, 144] on div "**********" at bounding box center [175, 125] width 120 height 46
click at [123, 155] on input "text" at bounding box center [148, 154] width 73 height 9
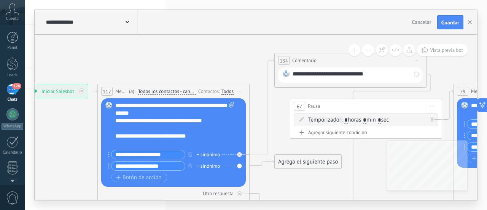
drag, startPoint x: 151, startPoint y: 157, endPoint x: 146, endPoint y: 151, distance: 7.6
click at [138, 154] on input "**********" at bounding box center [148, 154] width 73 height 9
click at [156, 150] on input "**********" at bounding box center [148, 154] width 73 height 9
click at [134, 155] on input "**********" at bounding box center [148, 154] width 73 height 9
click at [174, 155] on input "**********" at bounding box center [148, 154] width 73 height 9
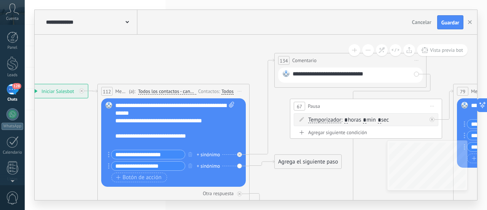
drag, startPoint x: 174, startPoint y: 155, endPoint x: 162, endPoint y: 157, distance: 11.9
click at [162, 157] on input "**********" at bounding box center [148, 154] width 73 height 9
type input "**********"
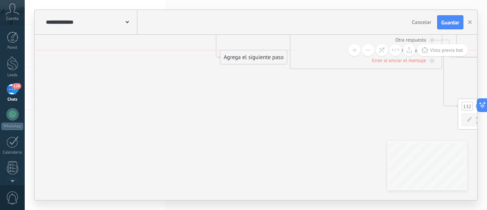
drag, startPoint x: 383, startPoint y: 84, endPoint x: 246, endPoint y: 62, distance: 138.4
click at [246, 62] on div "Agrega el siguiente paso" at bounding box center [253, 57] width 67 height 13
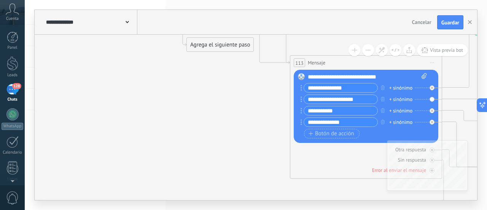
drag, startPoint x: 240, startPoint y: 166, endPoint x: 207, endPoint y: 44, distance: 126.3
click at [207, 44] on div "Agrega el siguiente paso" at bounding box center [220, 44] width 67 height 13
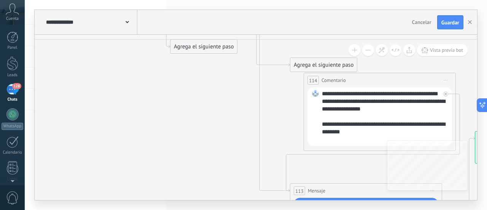
drag, startPoint x: 220, startPoint y: 174, endPoint x: 203, endPoint y: 50, distance: 125.2
click at [203, 50] on div "Agrega el siguiente paso" at bounding box center [204, 46] width 67 height 13
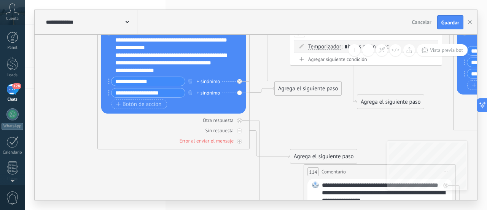
drag, startPoint x: 213, startPoint y: 162, endPoint x: 400, endPoint y: 104, distance: 195.6
click at [400, 104] on div "Agrega el siguiente paso" at bounding box center [390, 102] width 67 height 13
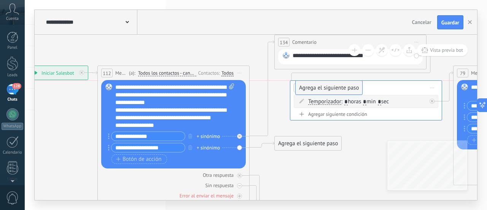
drag, startPoint x: 376, startPoint y: 156, endPoint x: 314, endPoint y: 89, distance: 91.6
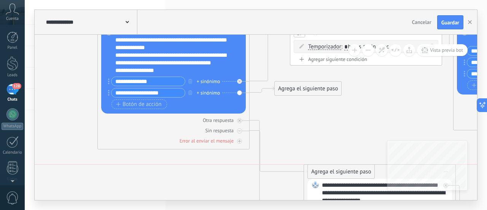
drag, startPoint x: 317, startPoint y: 154, endPoint x: 335, endPoint y: 169, distance: 23.0
click at [335, 169] on div "Agrega el siguiente paso" at bounding box center [341, 171] width 67 height 13
drag, startPoint x: 303, startPoint y: 86, endPoint x: 332, endPoint y: 166, distance: 84.3
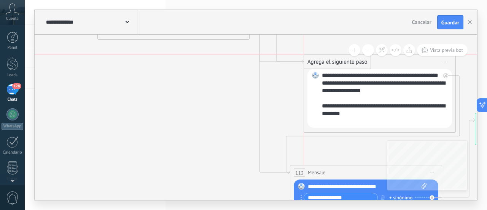
drag, startPoint x: 326, startPoint y: 141, endPoint x: 325, endPoint y: 59, distance: 81.5
click at [325, 59] on div "Agrega el siguiente paso" at bounding box center [337, 62] width 67 height 13
drag, startPoint x: 312, startPoint y: 145, endPoint x: 322, endPoint y: 37, distance: 108.2
click at [322, 37] on div "Agrega el siguiente paso" at bounding box center [347, 36] width 67 height 13
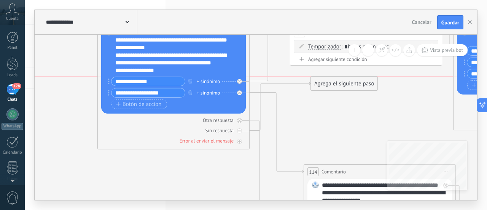
drag, startPoint x: 327, startPoint y: 146, endPoint x: 324, endPoint y: 83, distance: 62.9
click at [324, 83] on div "Agrega el siguiente paso" at bounding box center [344, 83] width 67 height 13
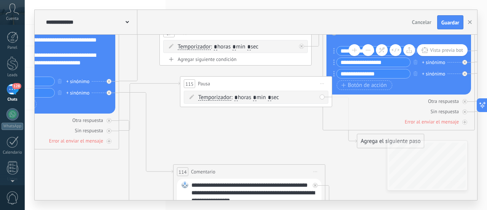
click at [261, 97] on span ": * horas * min * sec" at bounding box center [255, 97] width 48 height 7
click at [257, 97] on input "*" at bounding box center [254, 98] width 3 height 6
type input "*"
drag, startPoint x: 261, startPoint y: 81, endPoint x: 237, endPoint y: 79, distance: 24.1
click at [237, 79] on div "115 Pausa ***** Iniciar vista previa aquí Cambiar nombre Duplicar [GEOGRAPHIC_D…" at bounding box center [235, 84] width 151 height 14
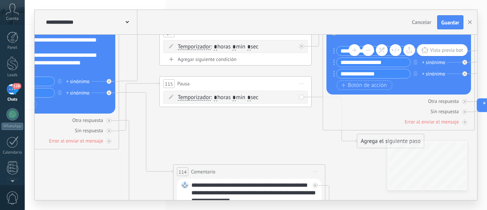
drag, startPoint x: 260, startPoint y: 117, endPoint x: 279, endPoint y: 123, distance: 19.1
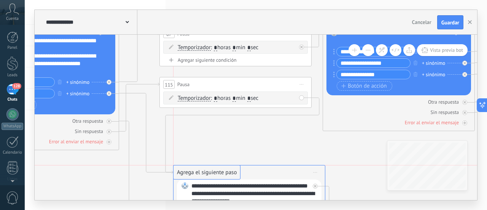
drag, startPoint x: 370, startPoint y: 140, endPoint x: 185, endPoint y: 168, distance: 187.1
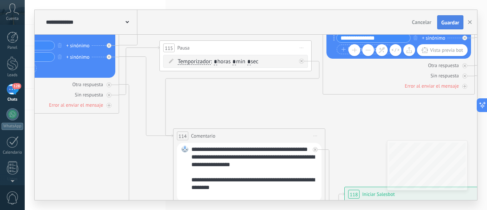
click at [448, 21] on span "Guardar" at bounding box center [451, 22] width 18 height 5
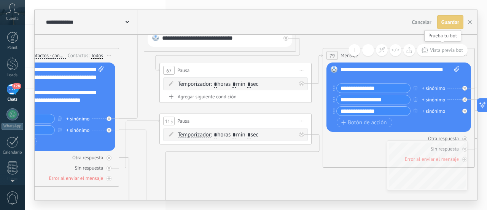
click at [444, 50] on span "Vista previa bot" at bounding box center [446, 50] width 33 height 6
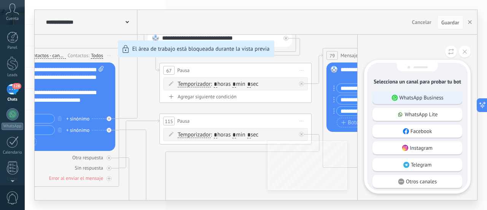
click at [416, 99] on p "WhatsApp Business" at bounding box center [422, 97] width 44 height 7
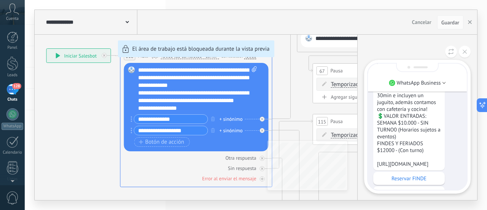
scroll to position [-15, 0]
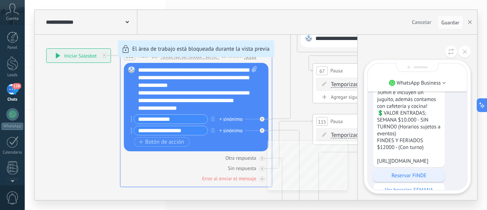
click at [417, 174] on p "Reservar FINDE" at bounding box center [409, 175] width 64 height 7
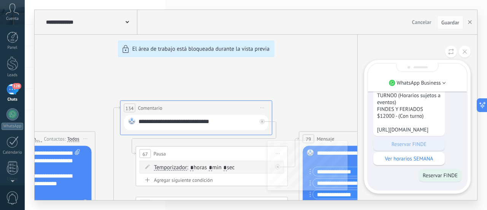
scroll to position [-56, 0]
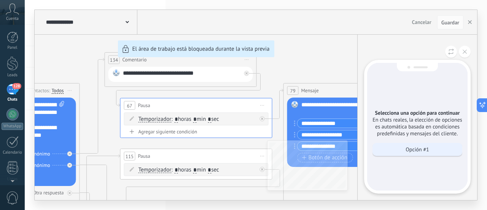
click at [413, 148] on p "Opción #1" at bounding box center [417, 149] width 23 height 7
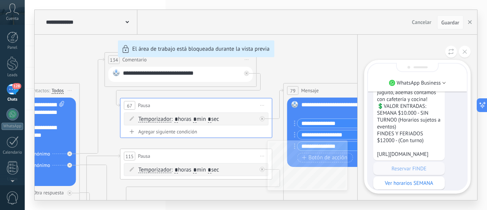
scroll to position [-150, 0]
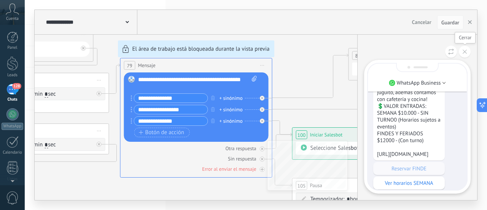
click at [469, 52] on button at bounding box center [465, 52] width 12 height 12
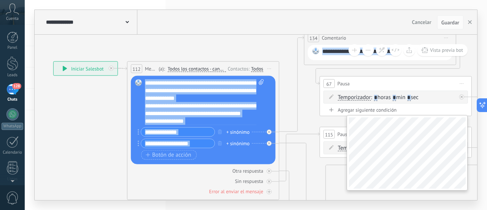
click at [425, 186] on div "**********" at bounding box center [256, 117] width 443 height 165
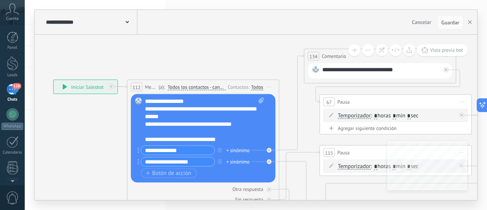
scroll to position [46, 0]
drag, startPoint x: 228, startPoint y: 139, endPoint x: 119, endPoint y: 130, distance: 110.0
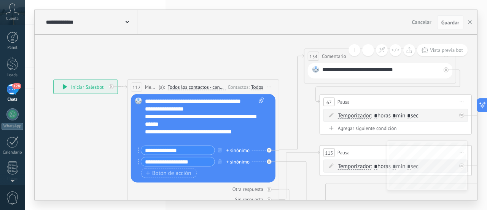
scroll to position [38, 0]
click at [455, 21] on span "Guardar" at bounding box center [451, 22] width 18 height 5
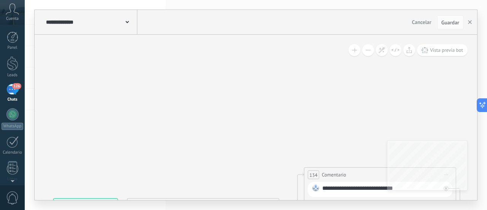
click at [127, 22] on icon at bounding box center [127, 22] width 3 height 2
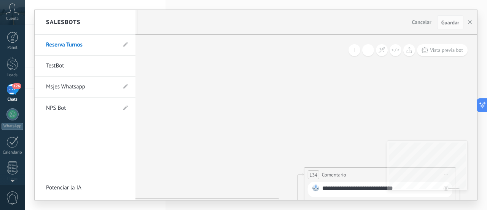
click at [13, 88] on span "126" at bounding box center [16, 86] width 9 height 6
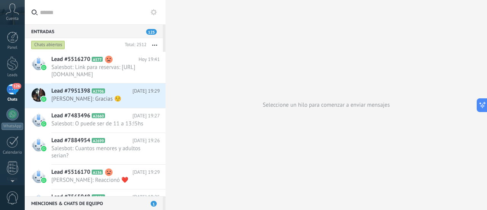
click at [152, 11] on use at bounding box center [154, 12] width 6 height 6
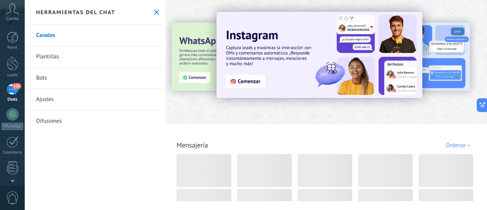
click at [48, 75] on link "Bots" at bounding box center [95, 77] width 141 height 21
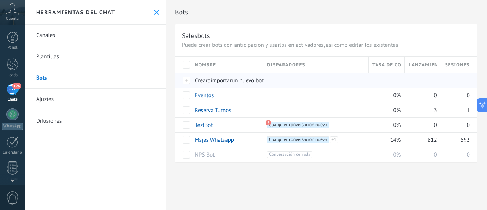
click at [202, 80] on span "Crear" at bounding box center [201, 80] width 13 height 7
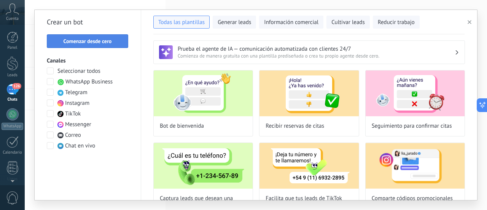
click at [108, 42] on span "Comenzar desde cero" at bounding box center [88, 40] width 48 height 5
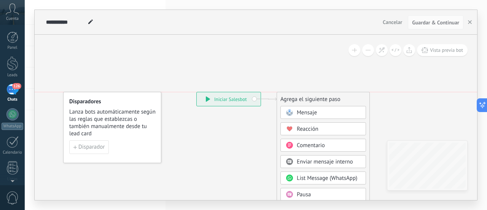
drag, startPoint x: 332, startPoint y: 122, endPoint x: 323, endPoint y: 99, distance: 25.0
click at [323, 99] on div "Agrega el siguiente paso" at bounding box center [323, 99] width 92 height 13
click at [304, 112] on span "Mensaje" at bounding box center [307, 112] width 20 height 7
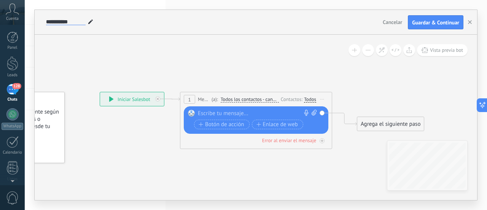
click at [75, 23] on input "**********" at bounding box center [66, 22] width 40 height 6
click at [89, 24] on use at bounding box center [90, 21] width 5 height 5
drag, startPoint x: 82, startPoint y: 21, endPoint x: 9, endPoint y: 14, distance: 73.4
click at [10, 14] on body ".abccls-1,.abccls-2{fill-rule:evenodd}.abccls-2{fill:#fff} .abfcls-1{fill:none}…" at bounding box center [243, 105] width 487 height 210
type input "**********"
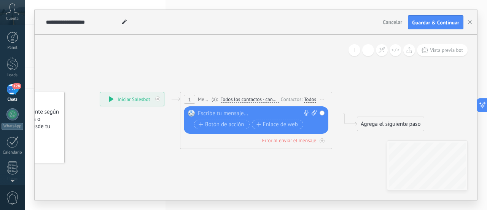
click at [139, 61] on icon at bounding box center [248, 114] width 679 height 427
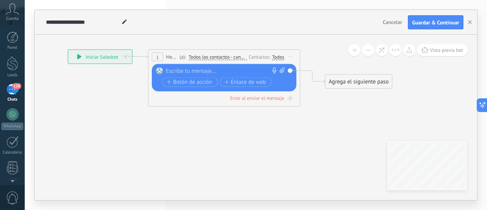
drag, startPoint x: 152, startPoint y: 151, endPoint x: 121, endPoint y: 108, distance: 53.5
click at [121, 108] on icon at bounding box center [216, 72] width 679 height 427
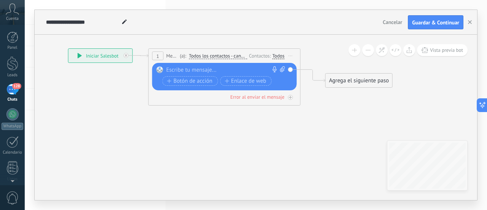
click at [181, 68] on div at bounding box center [222, 70] width 113 height 8
paste div
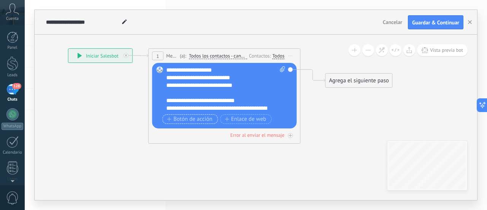
click at [193, 119] on span "Botón de acción" at bounding box center [190, 119] width 46 height 6
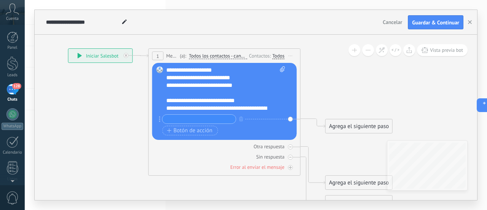
click at [175, 120] on input "text" at bounding box center [199, 119] width 73 height 9
type input "*"
click at [182, 131] on span "Botón de acción" at bounding box center [190, 131] width 46 height 6
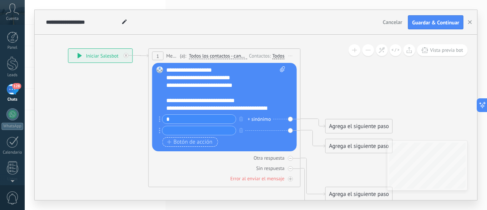
type input "*"
click at [171, 140] on span "Botón de acción" at bounding box center [190, 142] width 46 height 6
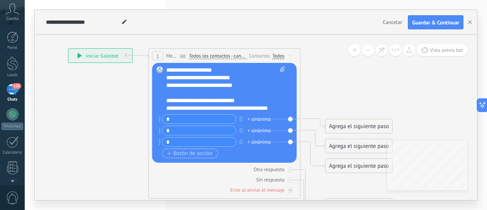
type input "*"
click at [179, 156] on span "Botón de acción" at bounding box center [190, 153] width 46 height 6
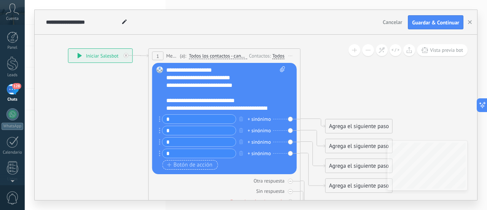
type input "*"
click at [182, 166] on span "Botón de acción" at bounding box center [190, 165] width 46 height 6
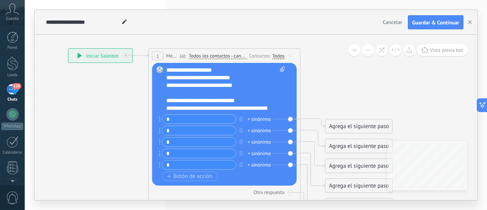
type input "*"
click at [89, 139] on icon at bounding box center [217, 151] width 679 height 587
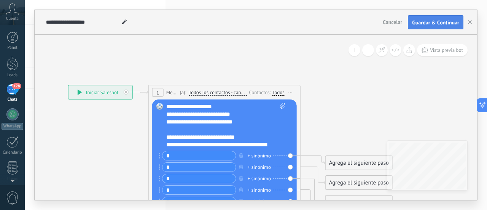
click at [446, 22] on span "Guardar & Continuar" at bounding box center [435, 22] width 47 height 5
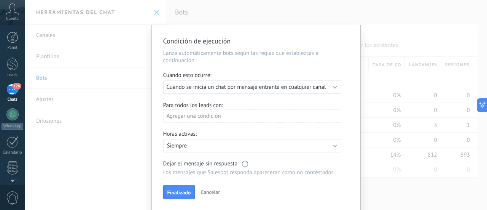
click at [207, 191] on span "Cancelar" at bounding box center [210, 191] width 19 height 7
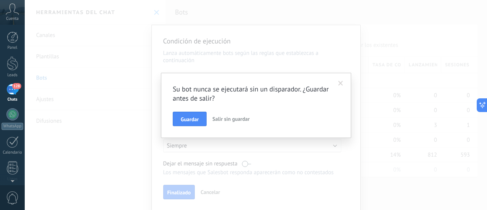
click at [200, 118] on button "Guardar" at bounding box center [190, 119] width 34 height 14
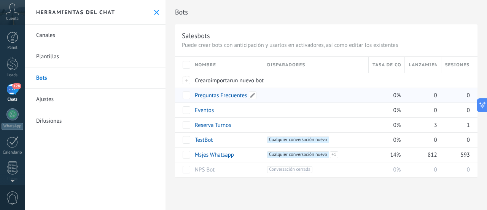
click at [217, 95] on link "Preguntas Frecuentes" at bounding box center [221, 95] width 52 height 7
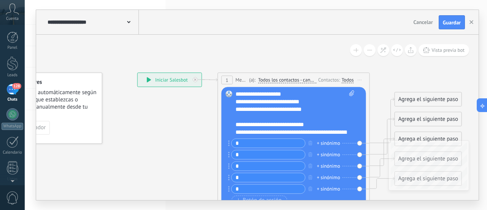
drag, startPoint x: 208, startPoint y: 125, endPoint x: 150, endPoint y: 108, distance: 60.6
click at [144, 105] on icon at bounding box center [286, 175] width 679 height 587
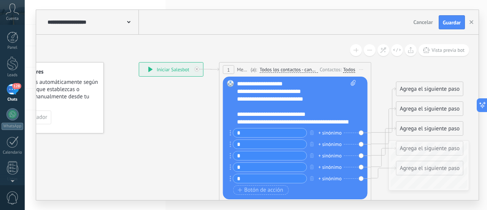
drag, startPoint x: 376, startPoint y: 75, endPoint x: 412, endPoint y: 67, distance: 36.3
click at [412, 67] on icon at bounding box center [288, 165] width 679 height 587
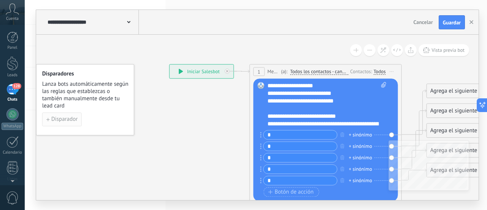
click at [66, 120] on span "Disparador" at bounding box center [64, 119] width 26 height 5
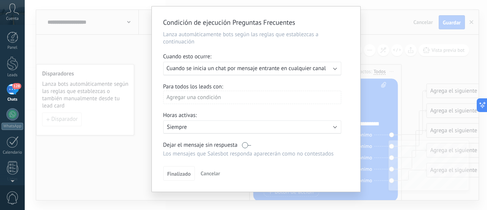
scroll to position [26, 0]
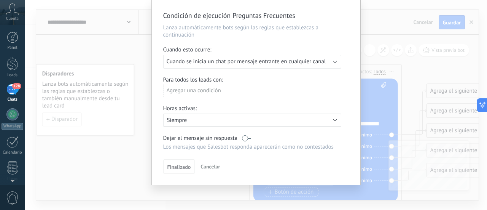
click at [231, 62] on span "Cuando se inicia un chat por mensaje entrante en cualquier canal" at bounding box center [246, 61] width 159 height 7
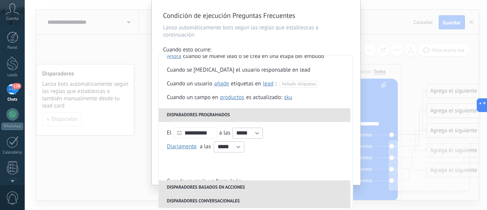
scroll to position [0, 0]
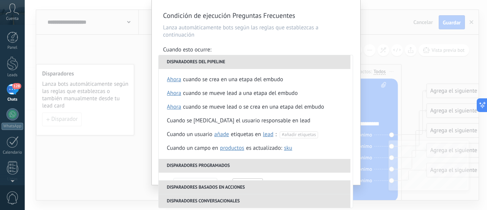
click at [324, 47] on div "Cuando esto ocurre:" at bounding box center [256, 50] width 186 height 9
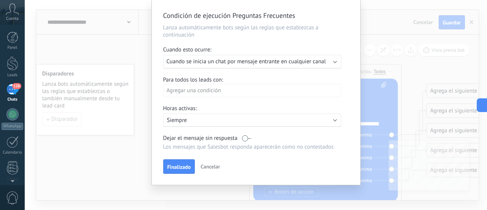
click at [210, 63] on span "Cuando se inicia un chat por mensaje entrante en cualquier canal" at bounding box center [246, 61] width 159 height 7
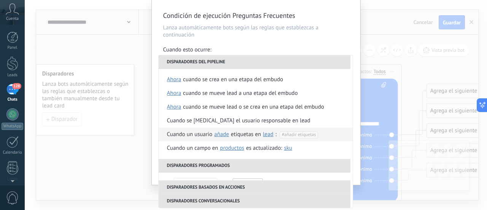
click at [267, 134] on span "lead" at bounding box center [268, 134] width 11 height 7
click at [301, 136] on span "#añadir etiquetas" at bounding box center [299, 135] width 34 height 6
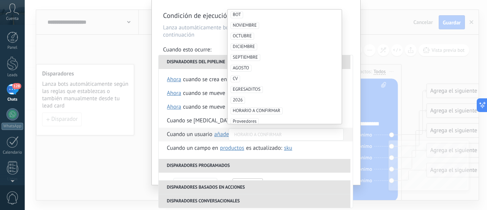
click at [239, 133] on input "text" at bounding box center [253, 134] width 38 height 7
click at [223, 136] on span "añade" at bounding box center [221, 134] width 15 height 7
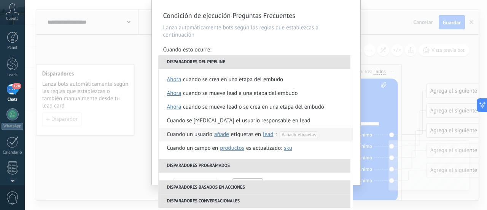
click at [219, 133] on span "añade" at bounding box center [221, 134] width 15 height 7
click at [293, 134] on span "#añadir etiquetas" at bounding box center [299, 135] width 34 height 6
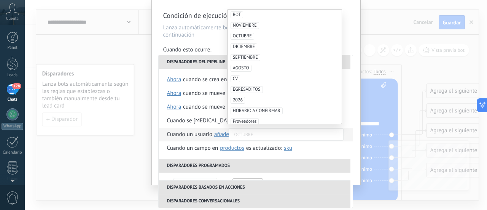
click at [369, 38] on div "Condición de ejecución Preguntas Frecuentes Lanza automáticamente bots según la…" at bounding box center [256, 105] width 462 height 210
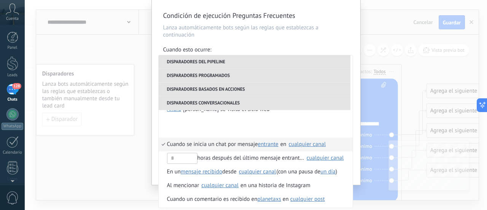
scroll to position [207, 0]
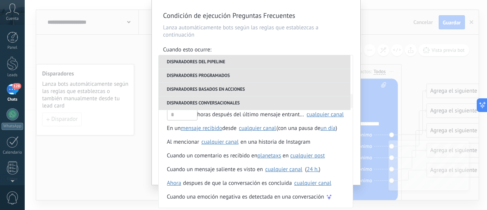
click at [97, 147] on div "Condición de ejecución Preguntas Frecuentes Lanza automáticamente bots según la…" at bounding box center [256, 105] width 462 height 210
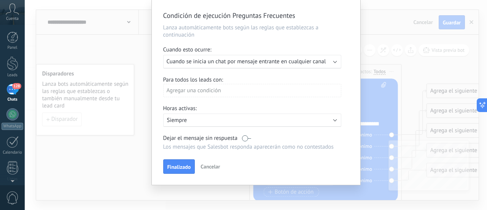
click at [212, 168] on span "Cancelar" at bounding box center [210, 166] width 19 height 7
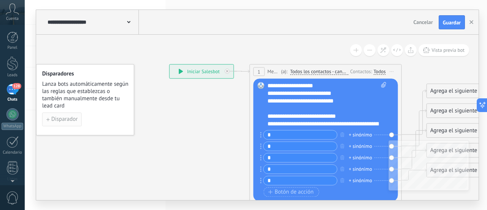
click at [55, 117] on span "Disparador" at bounding box center [64, 119] width 26 height 5
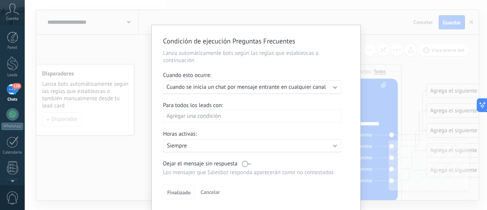
click at [240, 85] on span "Cuando se inicia un chat por mensaje entrante en cualquier canal" at bounding box center [246, 86] width 159 height 7
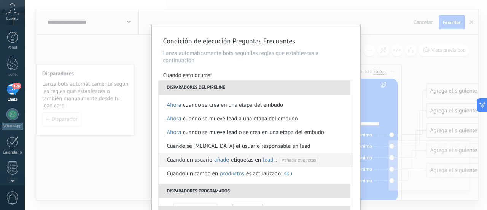
click at [289, 158] on span "#añadir etiquetas" at bounding box center [299, 160] width 34 height 6
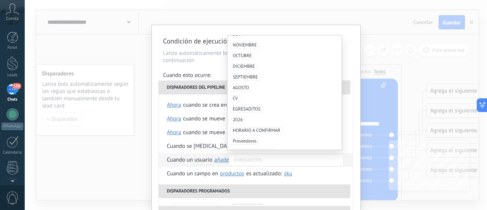
scroll to position [11, 0]
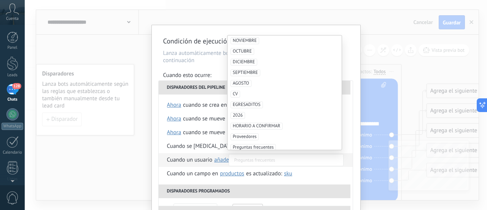
click at [255, 144] on span "Preguntas frecuentes" at bounding box center [254, 147] width 46 height 7
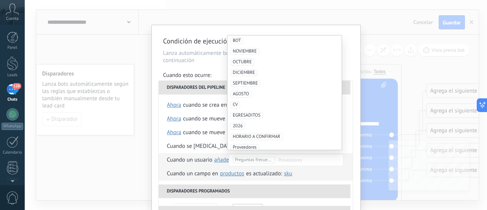
click at [314, 176] on li "Cuando un campo en Productos contacto compañía lead Productos es actualizado: S…" at bounding box center [256, 174] width 194 height 14
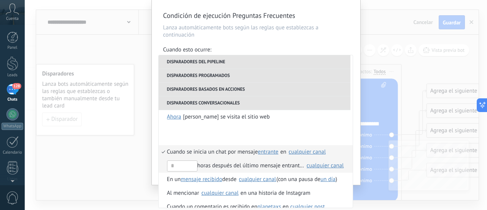
scroll to position [207, 0]
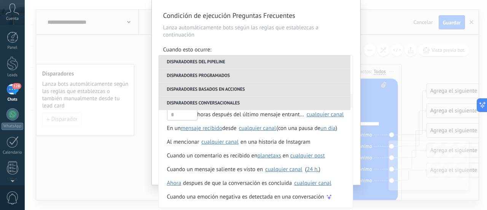
click at [337, 34] on p "Lanza automáticamente bots según las reglas que establezcas a continuación" at bounding box center [256, 31] width 186 height 14
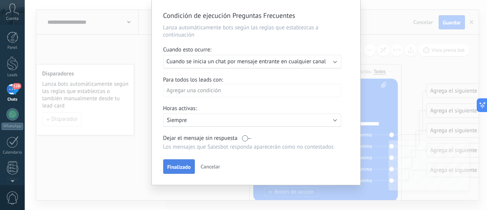
click at [167, 166] on span "Finalizado" at bounding box center [179, 166] width 24 height 5
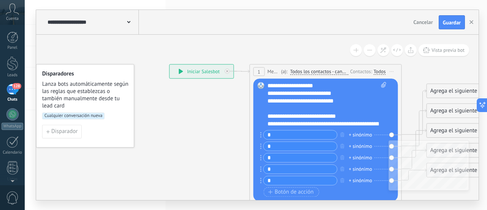
scroll to position [0, 0]
click at [129, 23] on icon at bounding box center [128, 22] width 3 height 2
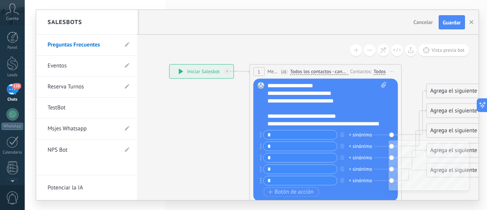
click at [127, 21] on div "Salesbots" at bounding box center [86, 22] width 101 height 25
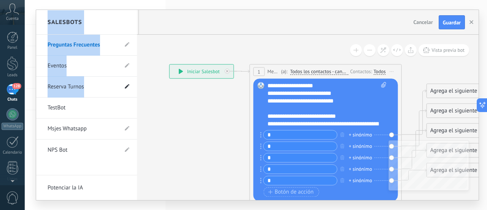
drag, startPoint x: 181, startPoint y: 131, endPoint x: 129, endPoint y: 89, distance: 66.9
click at [129, 89] on div "**********" at bounding box center [257, 105] width 443 height 190
click at [341, 133] on div at bounding box center [257, 105] width 443 height 190
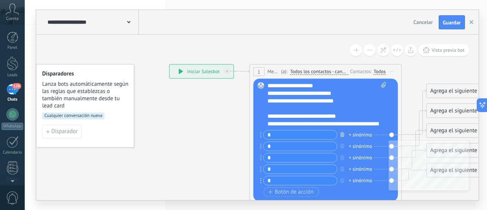
click at [342, 134] on icon "button" at bounding box center [343, 134] width 4 height 5
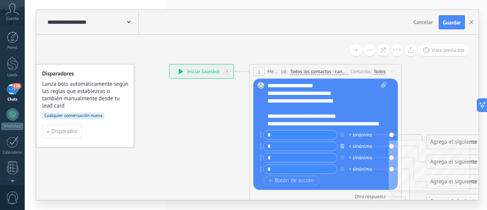
click at [343, 144] on icon "button" at bounding box center [343, 146] width 4 height 5
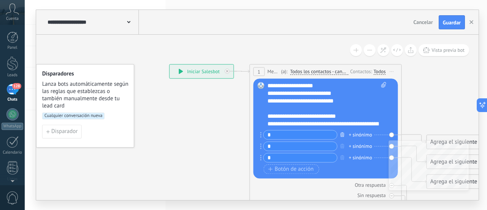
click at [342, 134] on icon "button" at bounding box center [343, 134] width 4 height 5
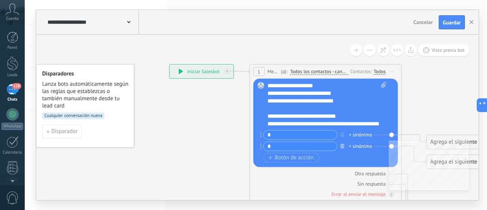
click at [343, 146] on icon "button" at bounding box center [343, 146] width 4 height 5
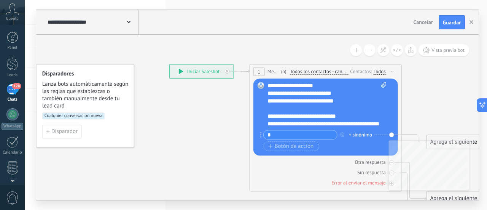
click at [293, 135] on input "*" at bounding box center [300, 135] width 73 height 9
drag, startPoint x: 291, startPoint y: 135, endPoint x: 259, endPoint y: 133, distance: 32.4
click at [259, 133] on div "Reemplazar Quitar Convertir a mensaje de voz Arrastre la imagen aquí para adjun…" at bounding box center [326, 117] width 145 height 77
type input "**********"
click at [282, 149] on span "Botón de acción" at bounding box center [291, 146] width 46 height 6
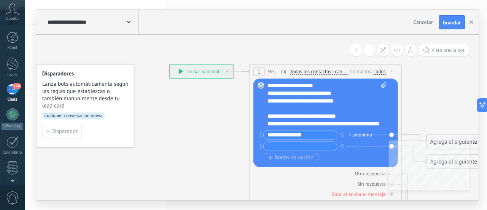
click at [283, 147] on input "text" at bounding box center [300, 146] width 73 height 9
type input "**********"
click at [209, 150] on icon at bounding box center [318, 150] width 679 height 553
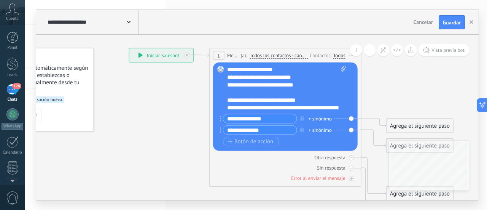
drag, startPoint x: 188, startPoint y: 136, endPoint x: 97, endPoint y: 102, distance: 97.3
click at [97, 102] on icon at bounding box center [278, 134] width 679 height 553
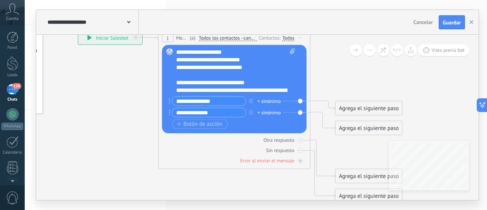
click at [357, 110] on div "Agrega el siguiente paso" at bounding box center [369, 108] width 67 height 13
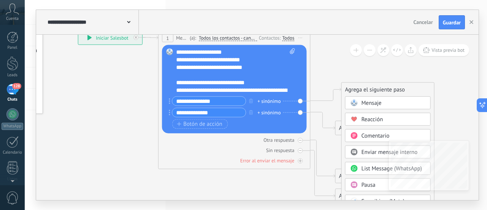
drag, startPoint x: 379, startPoint y: 106, endPoint x: 386, endPoint y: 88, distance: 19.4
click at [386, 88] on div "Agrega el siguiente paso" at bounding box center [388, 89] width 92 height 13
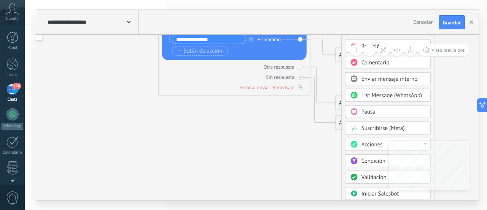
click at [370, 191] on span "Iniciar Salesbot" at bounding box center [381, 193] width 38 height 7
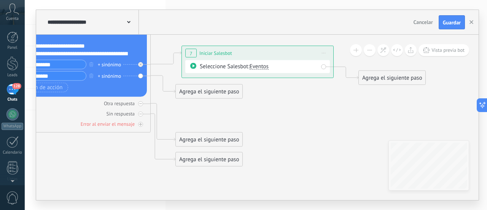
click at [266, 66] on span "Eventos" at bounding box center [259, 66] width 19 height 7
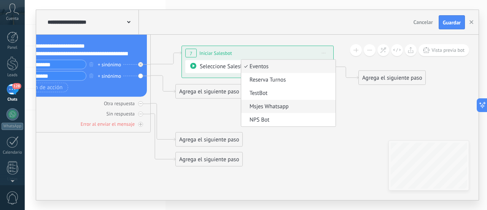
click at [272, 107] on span "Msjes Whatsapp" at bounding box center [287, 107] width 92 height 8
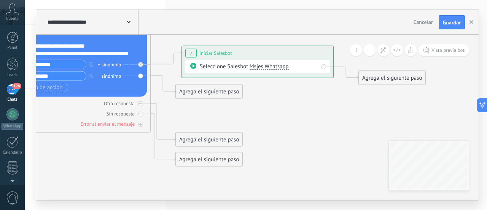
drag, startPoint x: 279, startPoint y: 131, endPoint x: 252, endPoint y: 116, distance: 30.7
click at [279, 131] on icon at bounding box center [159, 80] width 863 height 553
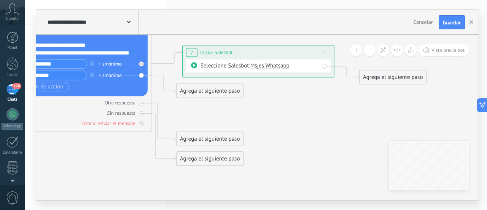
click at [215, 89] on div "Agrega el siguiente paso" at bounding box center [210, 91] width 67 height 13
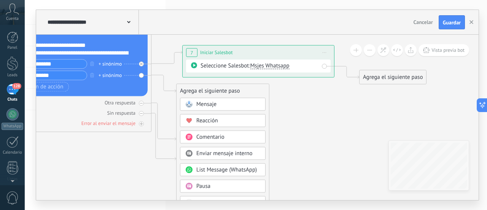
click at [311, 130] on icon at bounding box center [160, 79] width 863 height 553
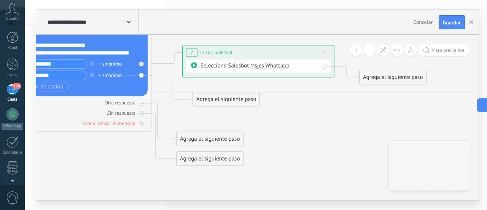
drag, startPoint x: 210, startPoint y: 91, endPoint x: 226, endPoint y: 97, distance: 17.3
click at [226, 97] on div "Agrega el siguiente paso" at bounding box center [226, 99] width 67 height 13
click at [227, 101] on div "Agrega el siguiente paso" at bounding box center [226, 99] width 67 height 13
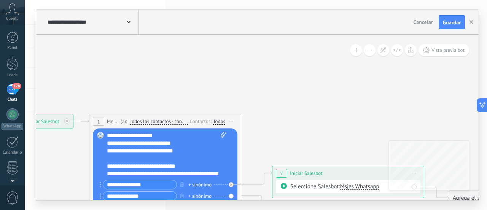
drag, startPoint x: 157, startPoint y: 79, endPoint x: 303, endPoint y: 86, distance: 146.0
click at [325, 93] on icon at bounding box center [249, 199] width 863 height 553
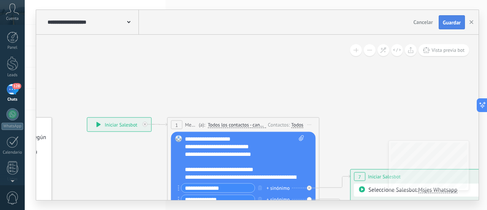
click at [454, 21] on span "Guardar" at bounding box center [452, 22] width 18 height 5
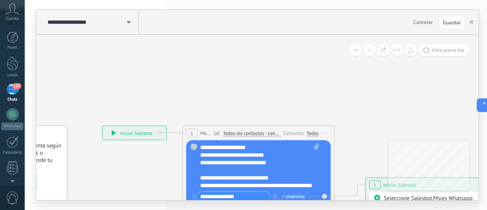
drag, startPoint x: 145, startPoint y: 60, endPoint x: 244, endPoint y: 102, distance: 108.3
click at [242, 102] on icon at bounding box center [343, 211] width 863 height 553
